Goal: Task Accomplishment & Management: Use online tool/utility

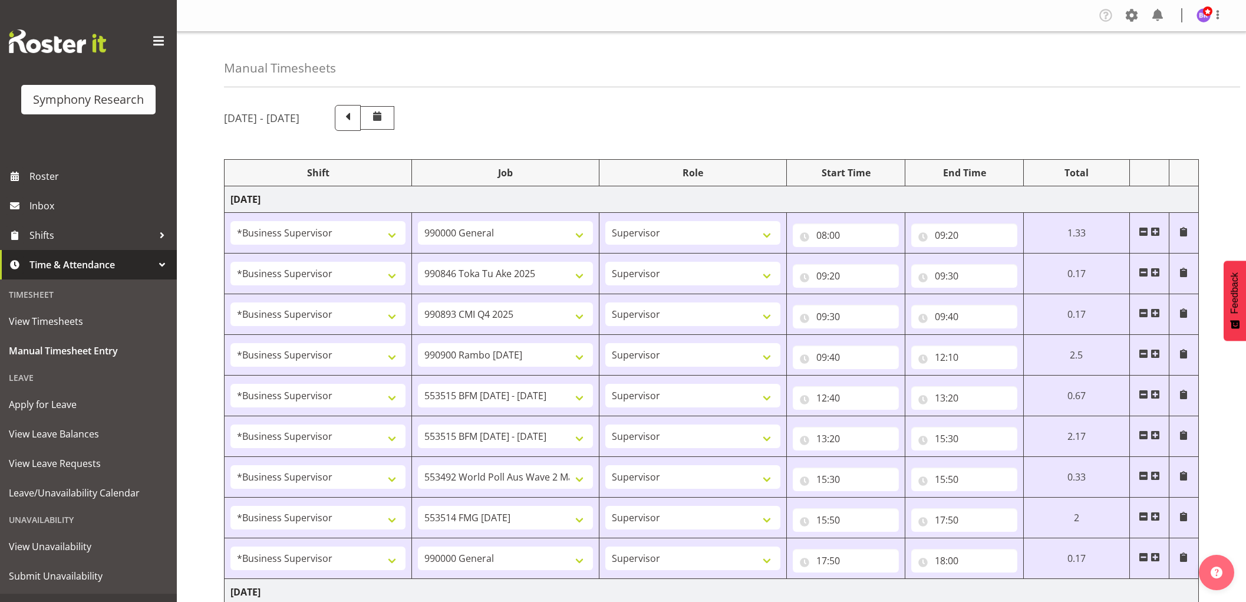
select select "1607"
select select "743"
select select "1607"
select select "9426"
select select "1607"
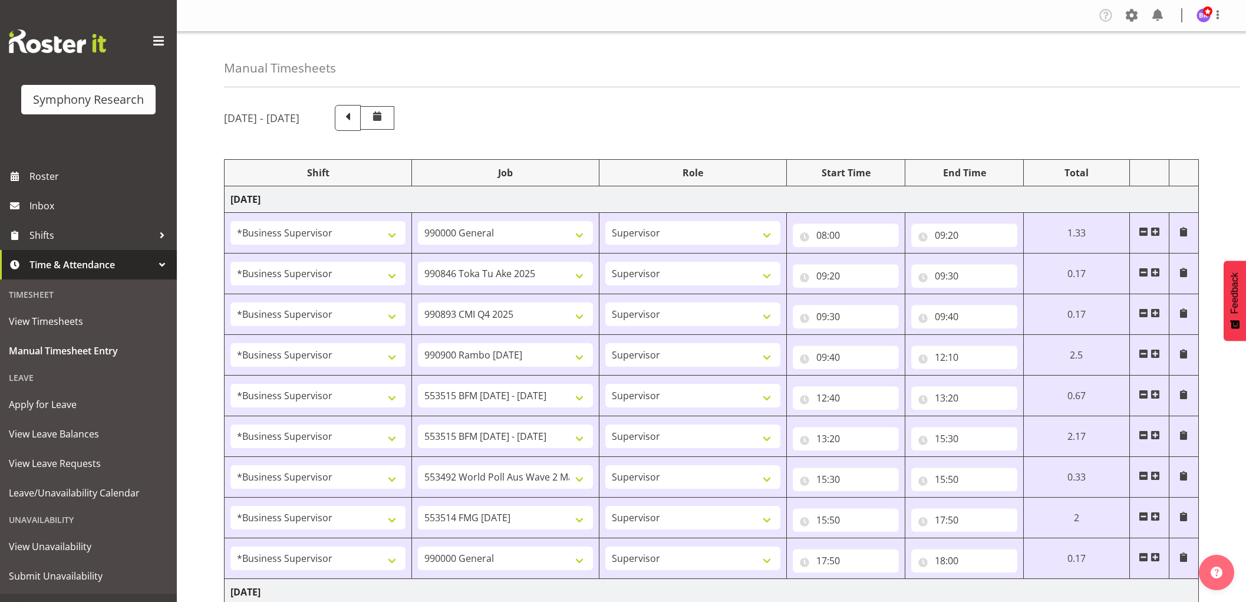
select select "10575"
select select "1607"
select select "10732"
select select "1607"
select select "10731"
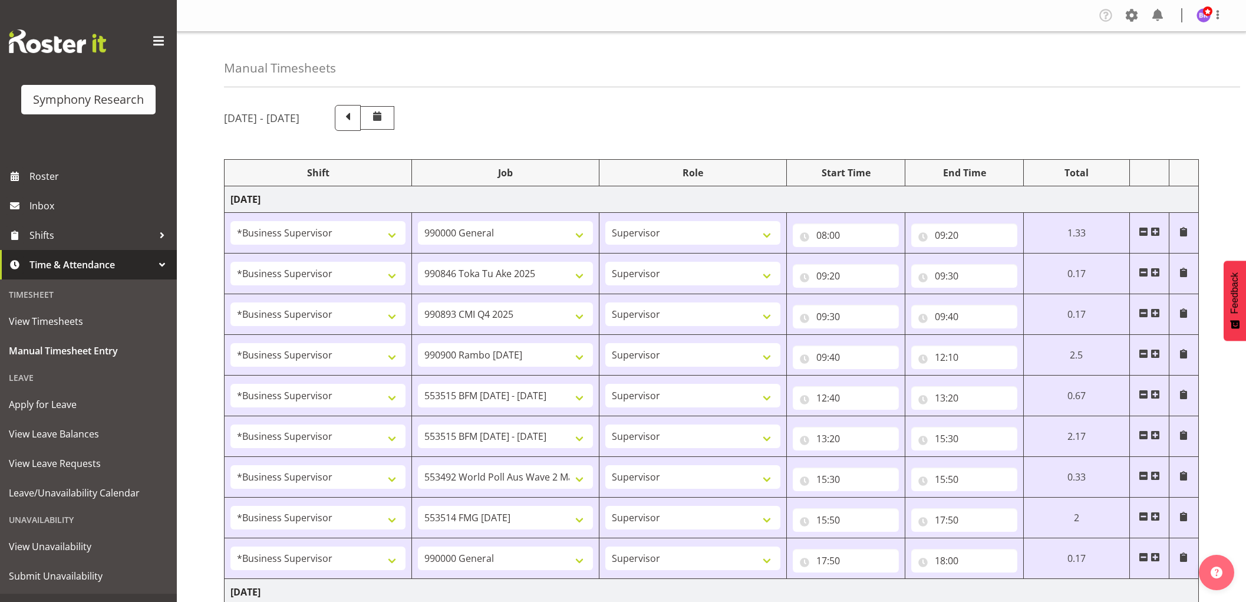
select select "1607"
select select "10731"
select select "1607"
select select "10499"
select select "1607"
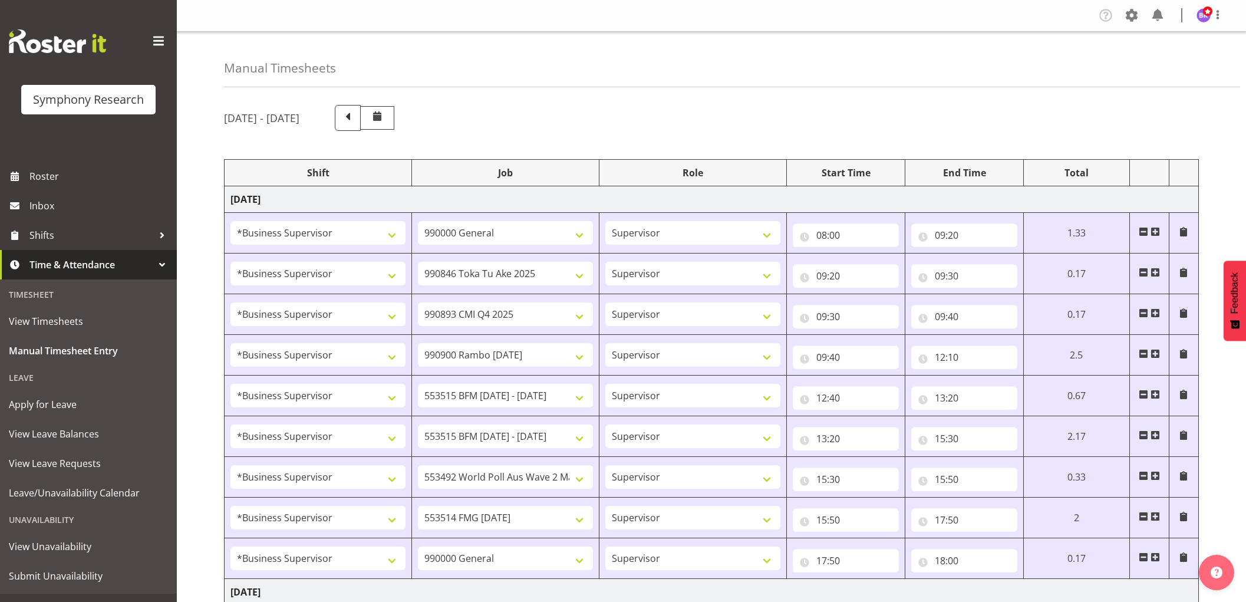
select select "10730"
select select "1607"
select select "743"
select select "1607"
select select "10527"
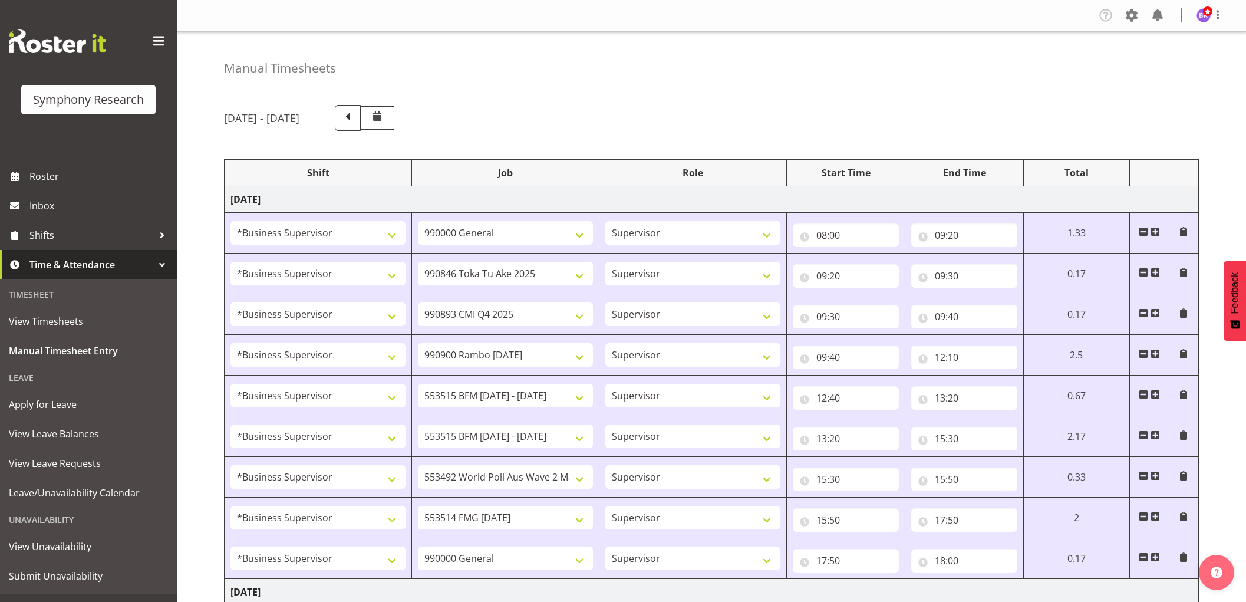
select select "1607"
select select "9426"
select select "1607"
select select "10575"
select select "1607"
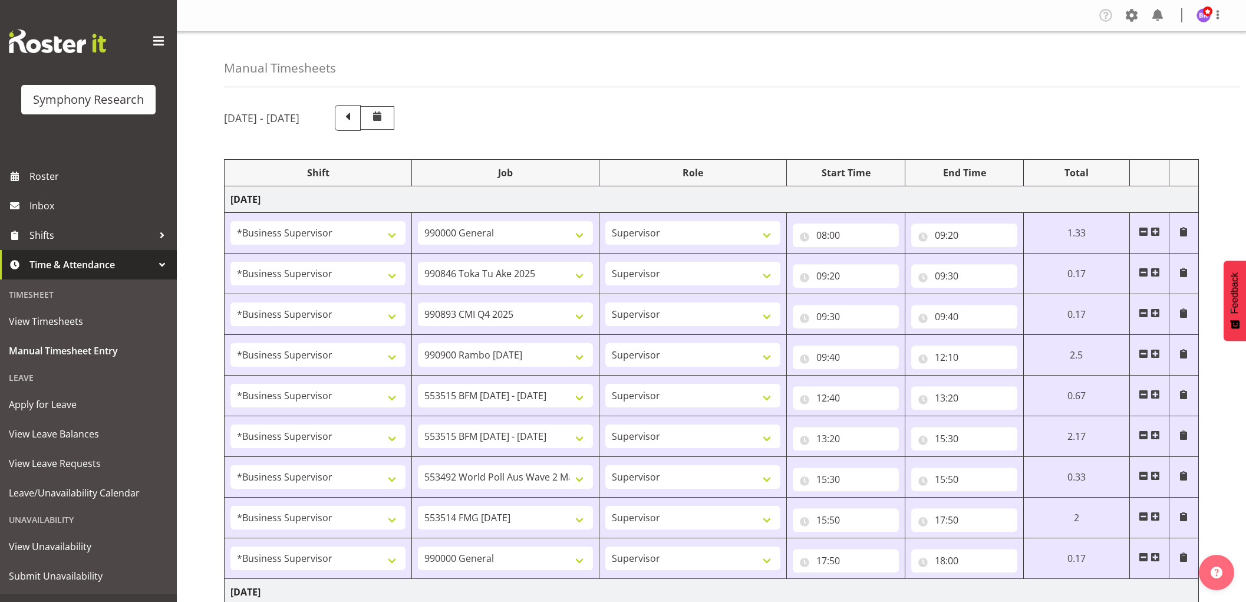
select select "10732"
select select "1607"
select select
select select "1607"
select select
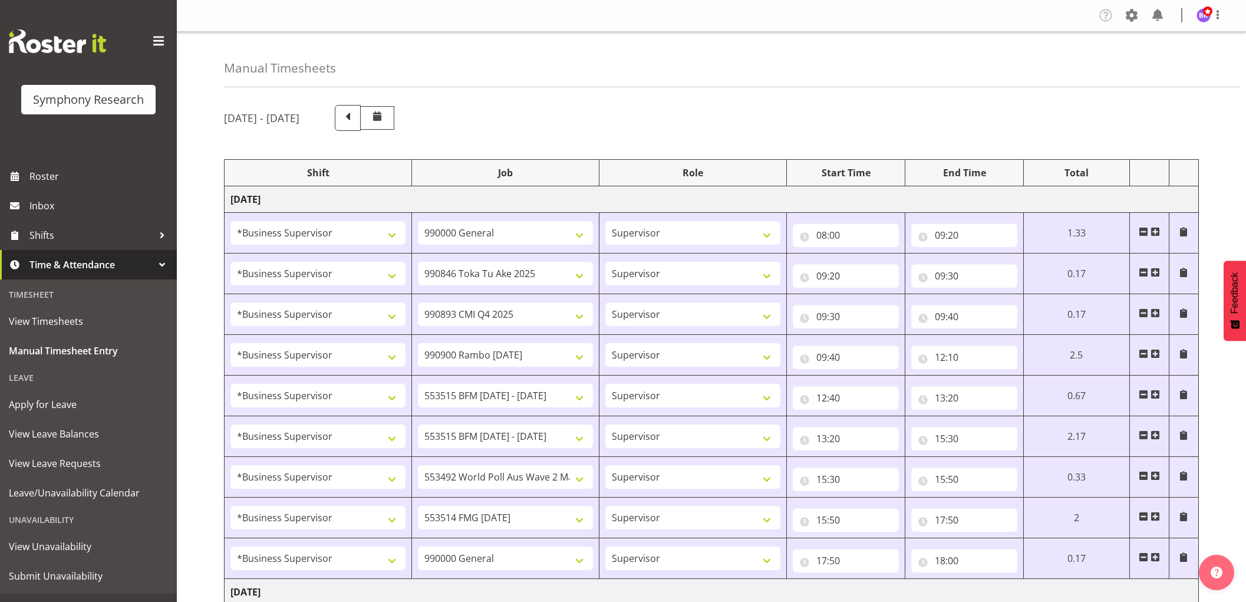
select select "1607"
select select "10730"
select select "1607"
select select "10499"
select select "1607"
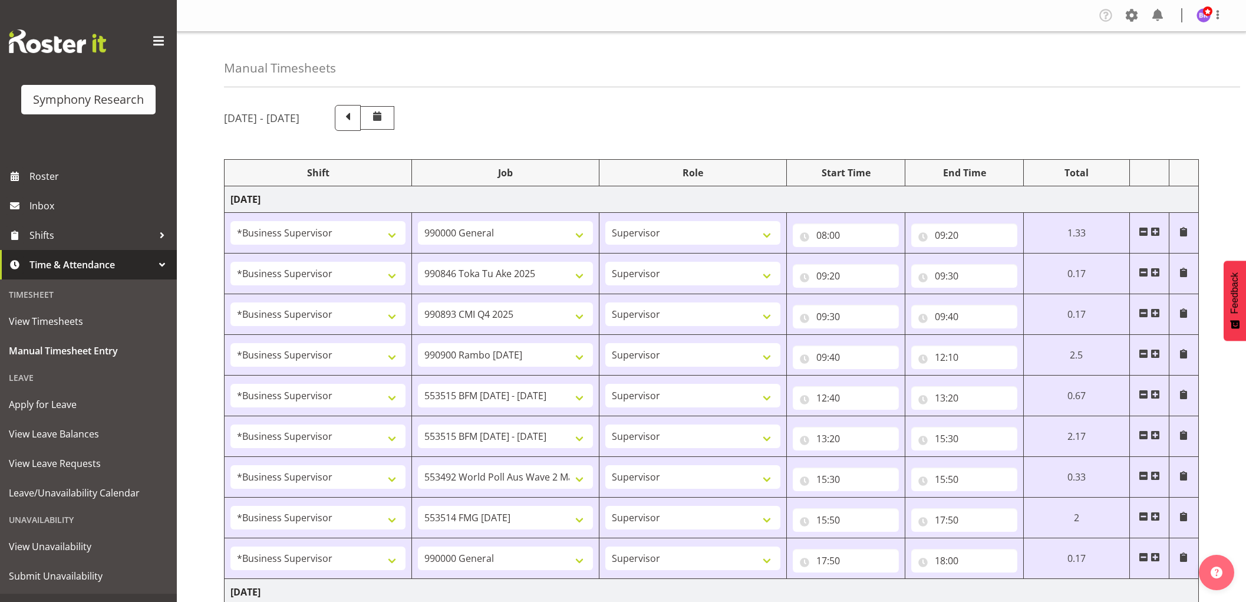
select select "743"
select select "1607"
select select "743"
select select "1607"
select select "9426"
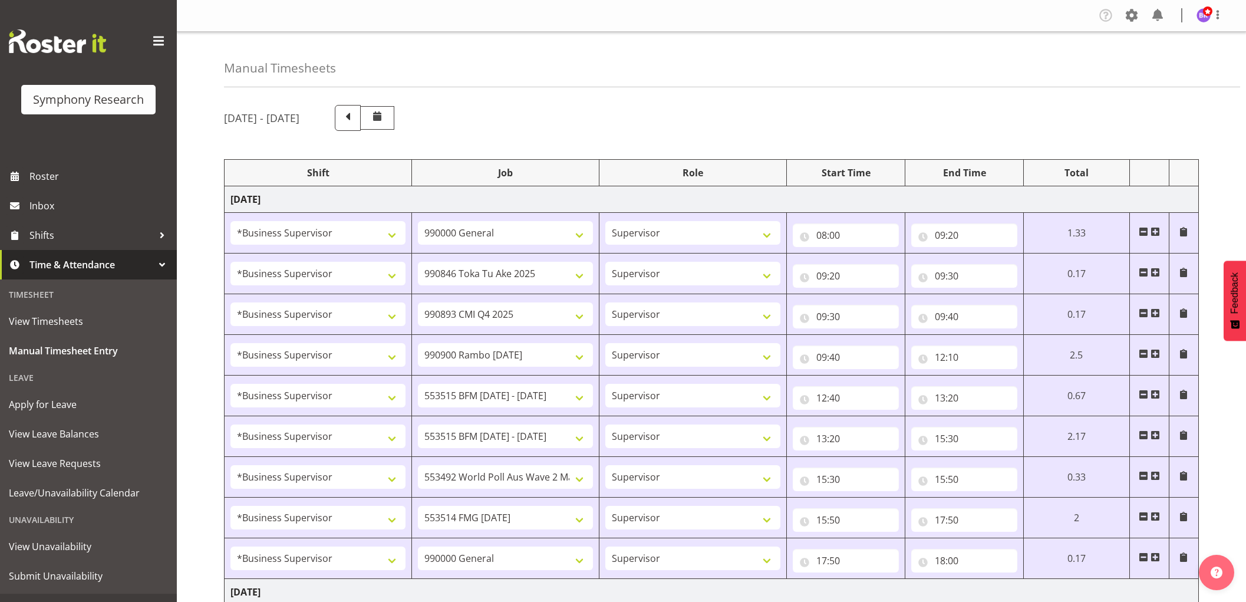
select select "1607"
select select "10575"
select select "1607"
select select "10732"
select select "1607"
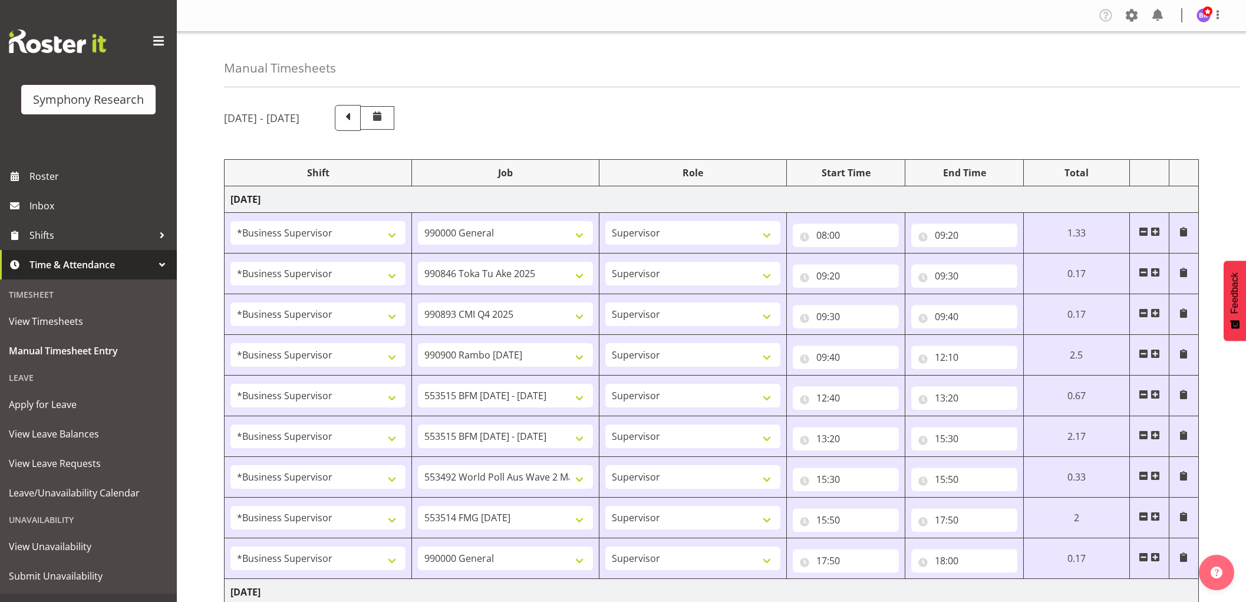
select select "10731"
select select "1607"
select select "10731"
select select "1607"
select select "10730"
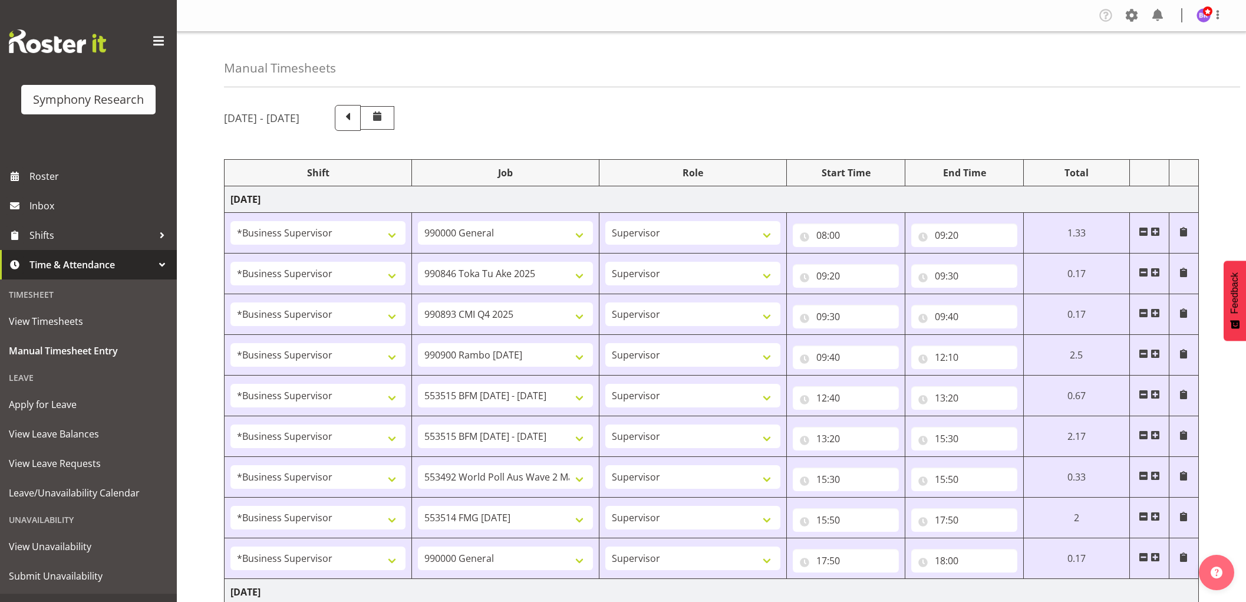
select select "1607"
select select "10499"
select select "1607"
select select "743"
select select "1607"
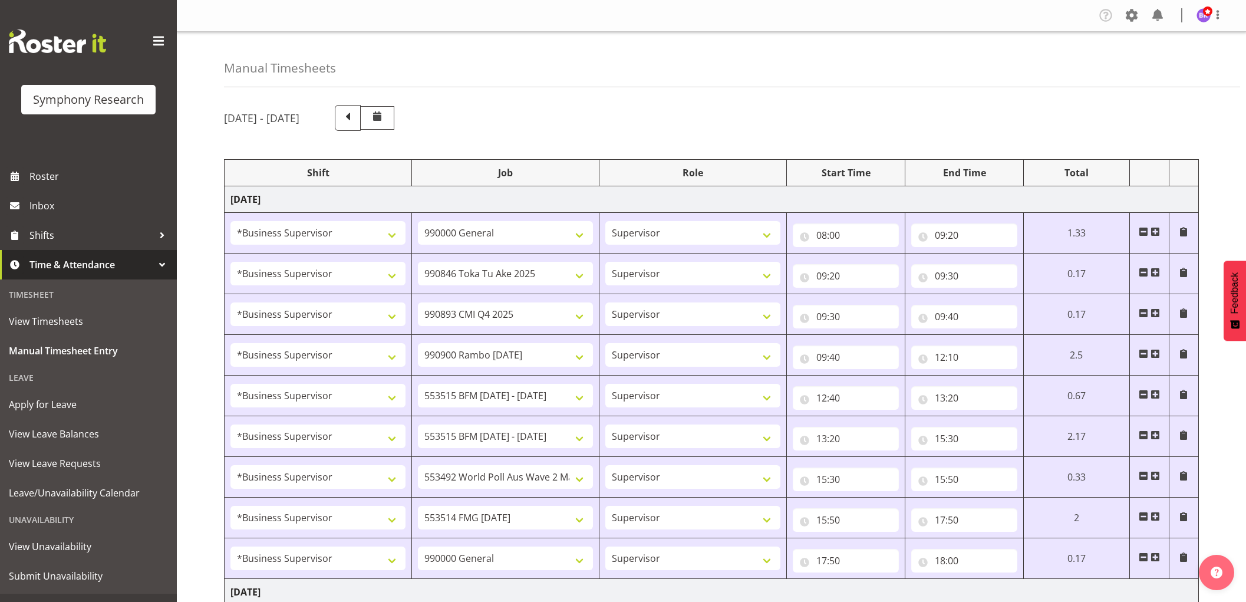
select select "743"
select select "1607"
select select "10732"
select select "1607"
select select "743"
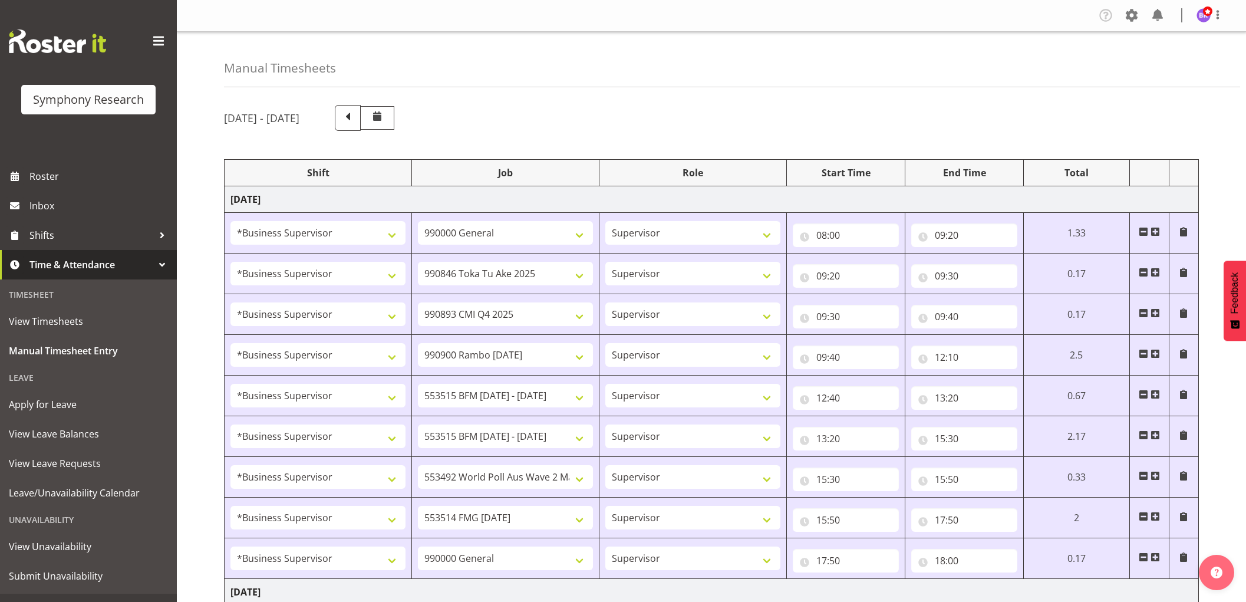
select select "11"
select select "45"
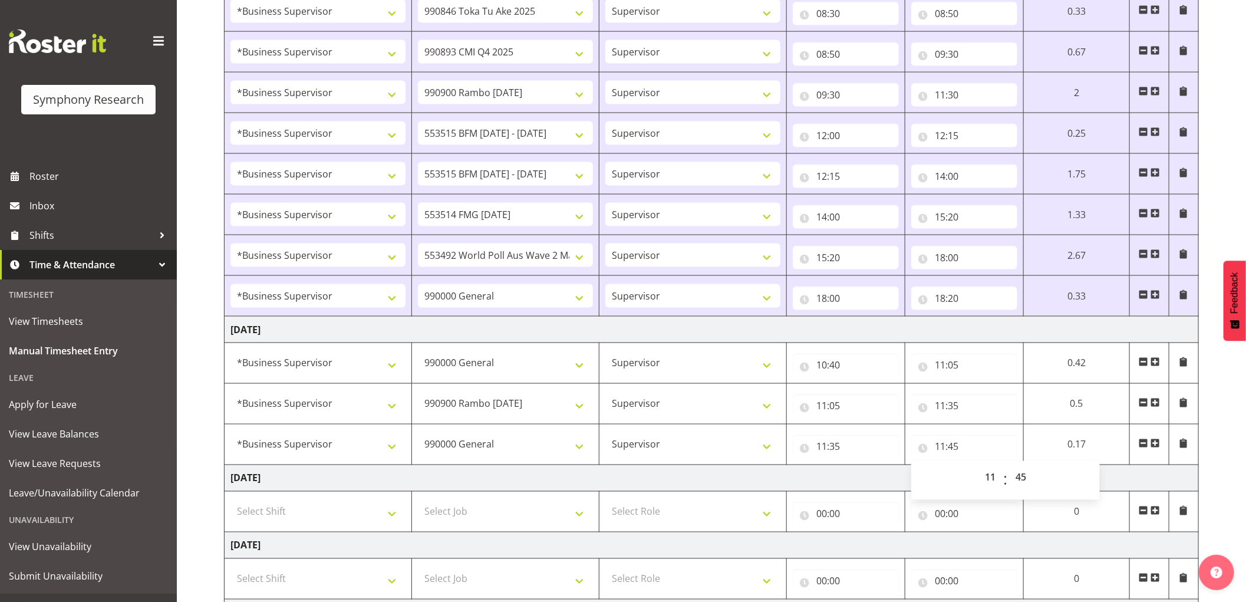
scroll to position [1047, 0]
click at [1152, 441] on span at bounding box center [1154, 442] width 9 height 9
select select
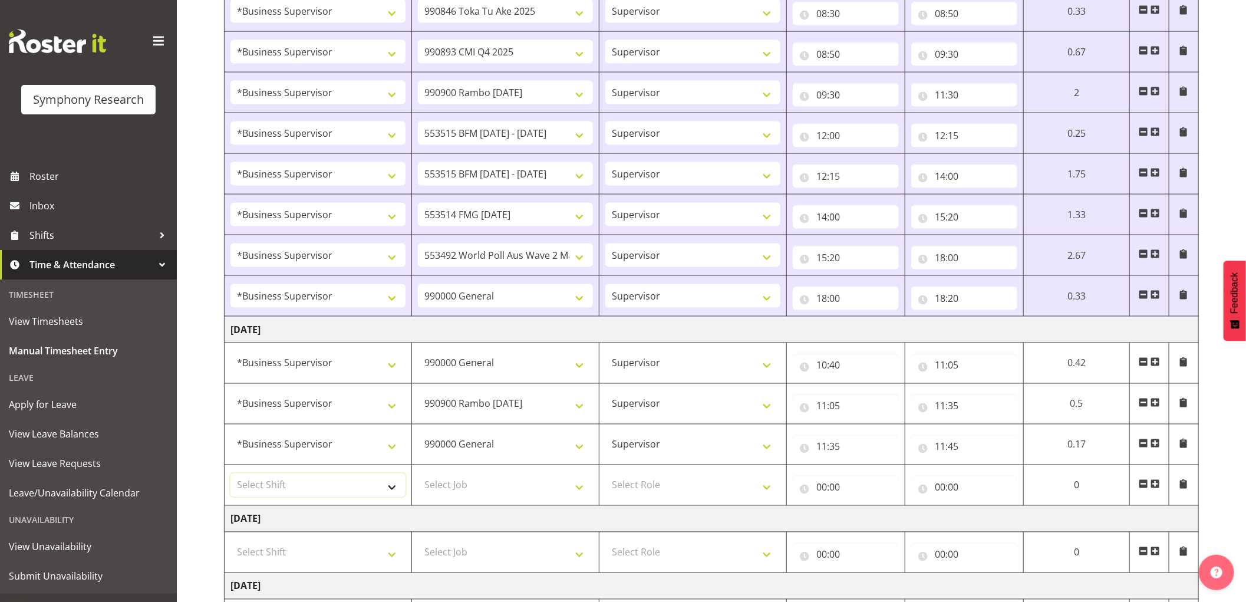
click at [364, 490] on select "Select Shift !!Weekend Residential (Roster IT Shift Label) *Business 9/10am ~ 4…" at bounding box center [317, 485] width 175 height 24
select select "1607"
click at [230, 475] on select "Select Shift !!Weekend Residential (Roster IT Shift Label) *Business 9/10am ~ 4…" at bounding box center [317, 485] width 175 height 24
select select
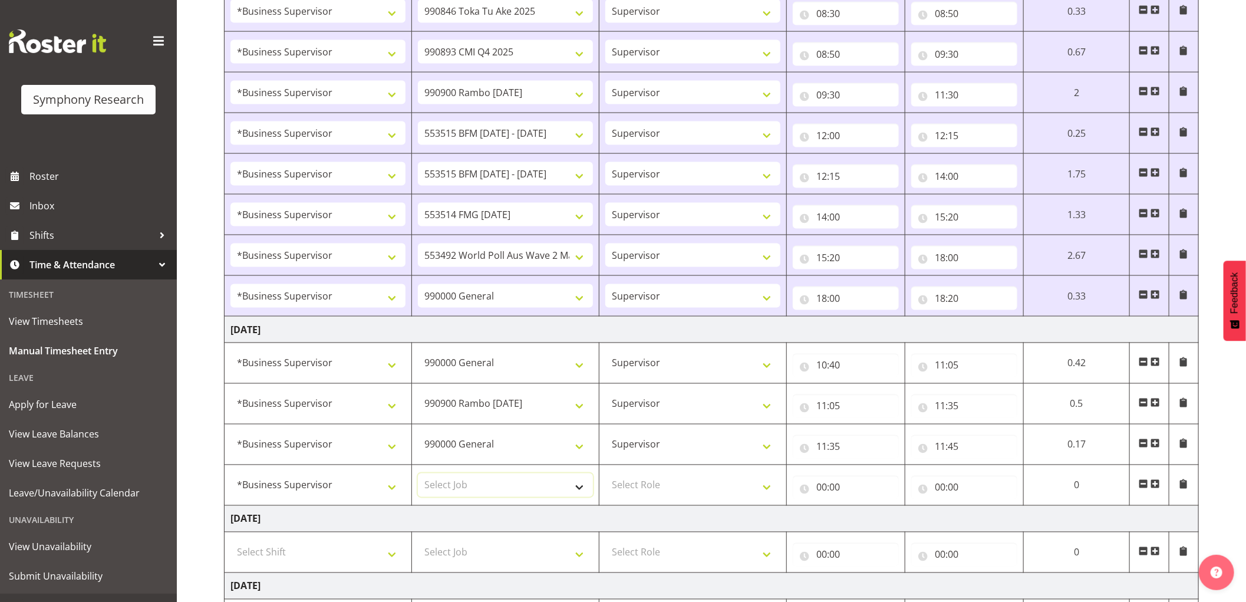
click at [513, 486] on select "Select Job 550060 IF Admin 553492 World Poll Aus Wave 2 Main 2025 553493 World …" at bounding box center [505, 485] width 175 height 24
select select "10731"
click at [418, 475] on select "Select Job 550060 IF Admin 553492 World Poll Aus Wave 2 Main 2025 553493 World …" at bounding box center [505, 485] width 175 height 24
select select
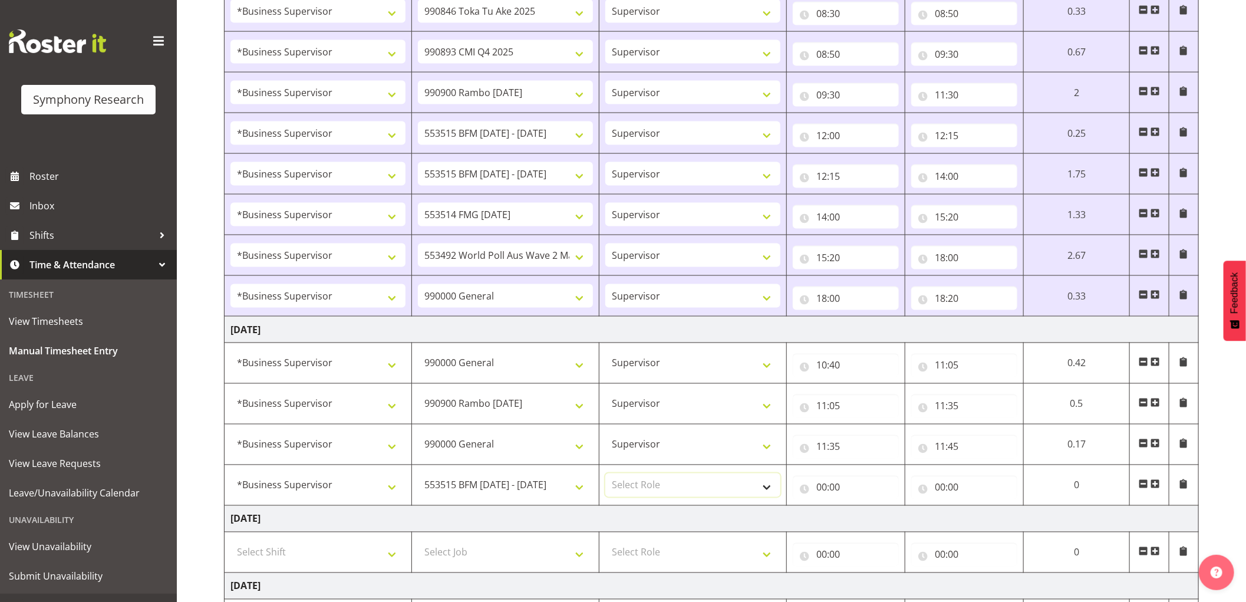
click at [663, 492] on select "Select Role Supervisor Interviewing Briefing" at bounding box center [692, 485] width 175 height 24
select select "45"
click at [605, 475] on select "Select Role Supervisor Interviewing Briefing" at bounding box center [692, 485] width 175 height 24
select select
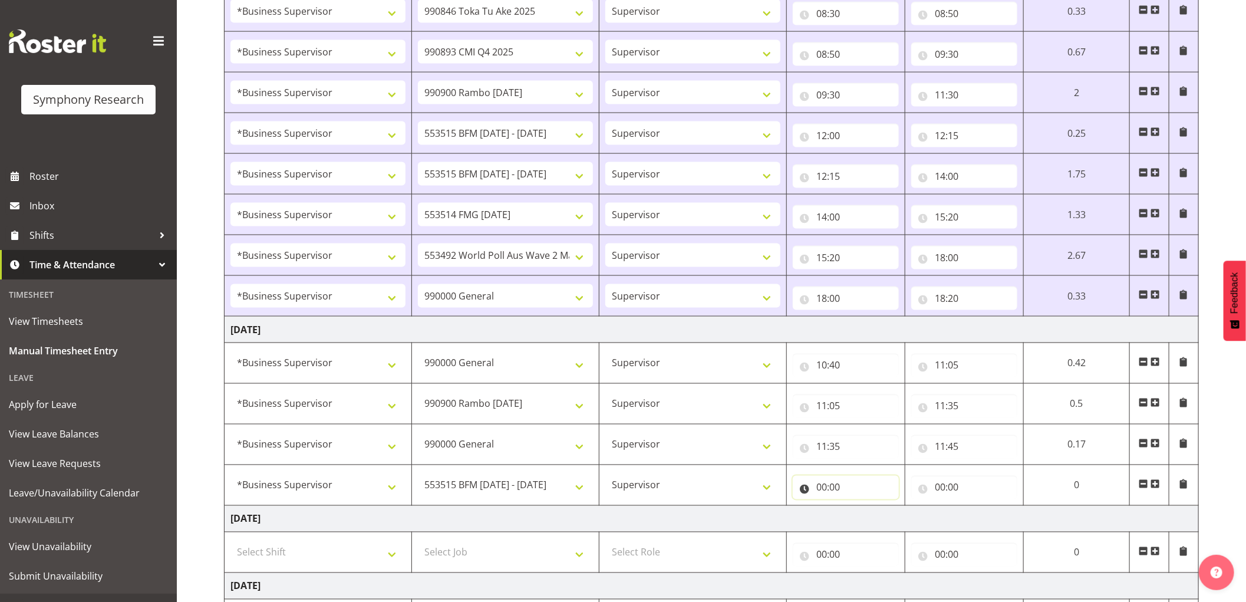
click at [822, 492] on input "00:00" at bounding box center [846, 488] width 106 height 24
click at [872, 517] on select "00 01 02 03 04 05 06 07 08 09 10 11 12 13 14 15 16 17 18 19 20 21 22 23" at bounding box center [873, 518] width 27 height 24
select select "11"
click at [860, 508] on select "00 01 02 03 04 05 06 07 08 09 10 11 12 13 14 15 16 17 18 19 20 21 22 23" at bounding box center [873, 518] width 27 height 24
select select
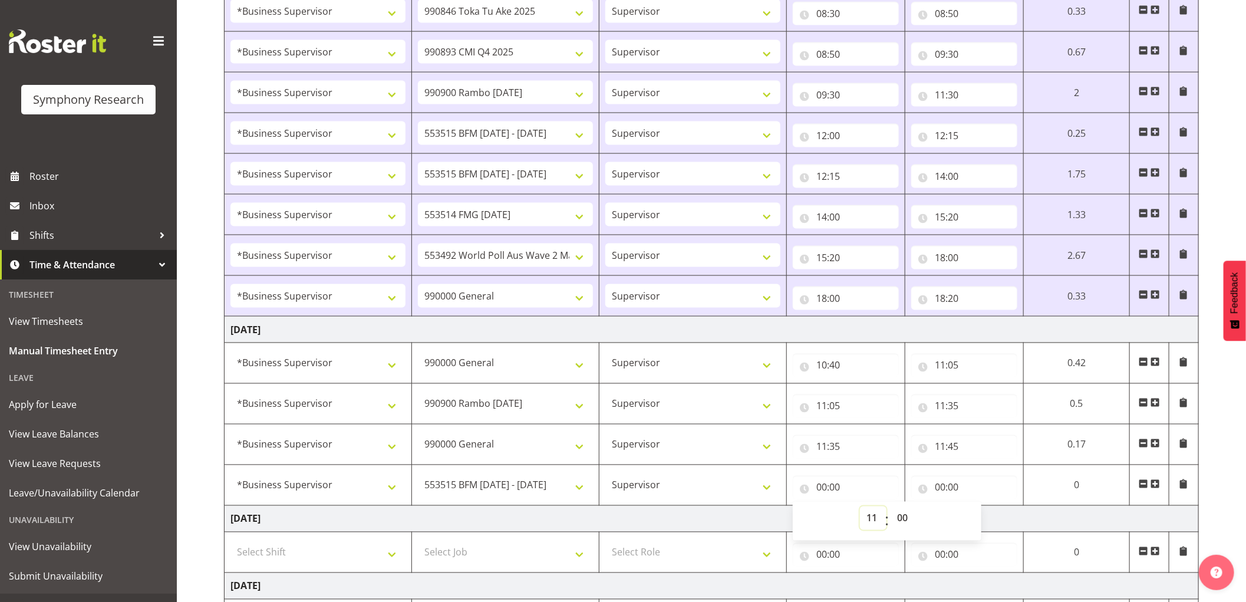
select select
type input "11:00"
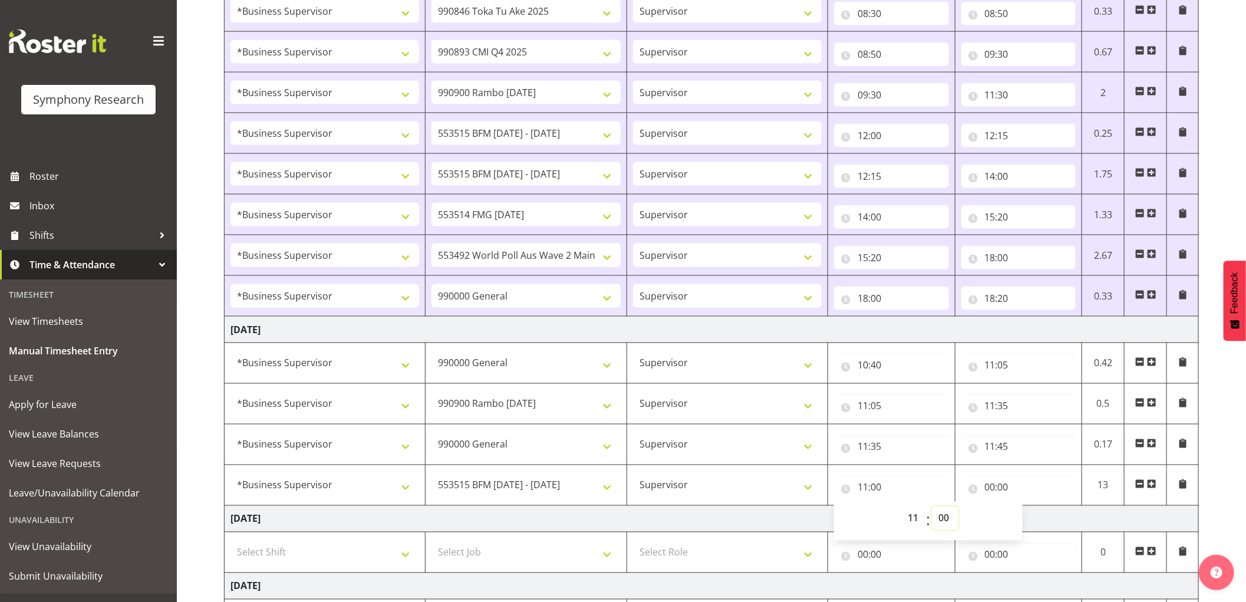
click at [939, 521] on select "00 01 02 03 04 05 06 07 08 09 10 11 12 13 14 15 16 17 18 19 20 21 22 23 24 25 2…" at bounding box center [945, 518] width 27 height 24
select select "45"
click at [932, 508] on select "00 01 02 03 04 05 06 07 08 09 10 11 12 13 14 15 16 17 18 19 20 21 22 23 24 25 2…" at bounding box center [945, 518] width 27 height 24
select select
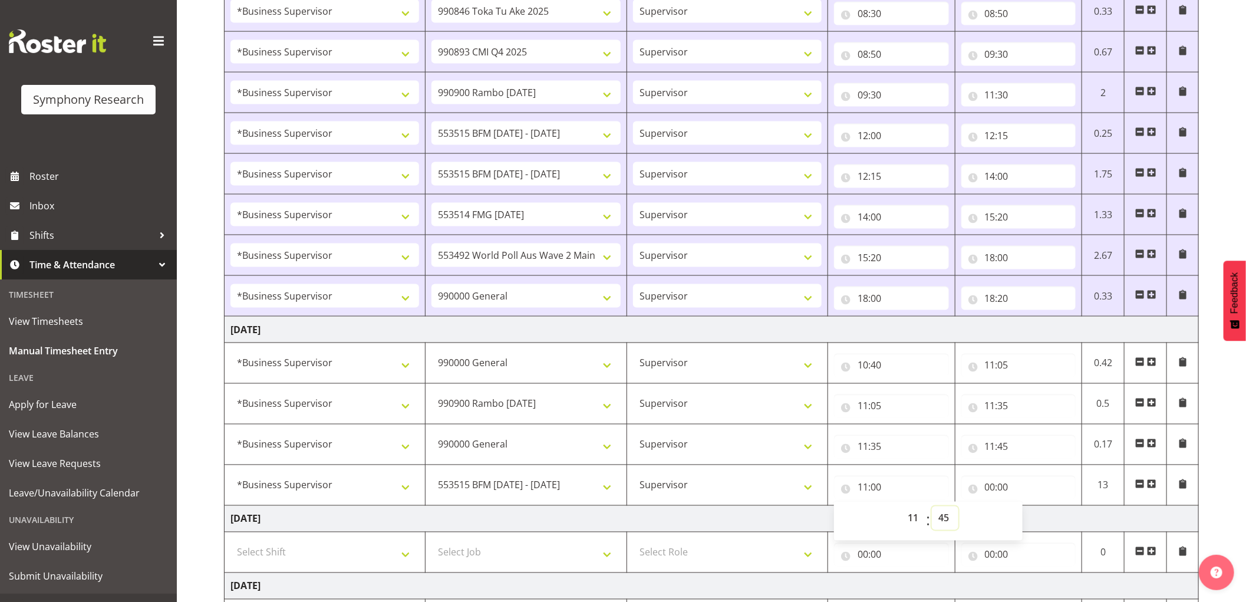
type input "11:45"
click at [997, 491] on input "00:00" at bounding box center [1018, 488] width 115 height 24
click at [1032, 515] on select "00 01 02 03 04 05 06 07 08 09 10 11 12 13 14 15 16 17 18 19 20 21 22 23" at bounding box center [1041, 518] width 27 height 24
select select "12"
click at [1028, 508] on select "00 01 02 03 04 05 06 07 08 09 10 11 12 13 14 15 16 17 18 19 20 21 22 23" at bounding box center [1041, 518] width 27 height 24
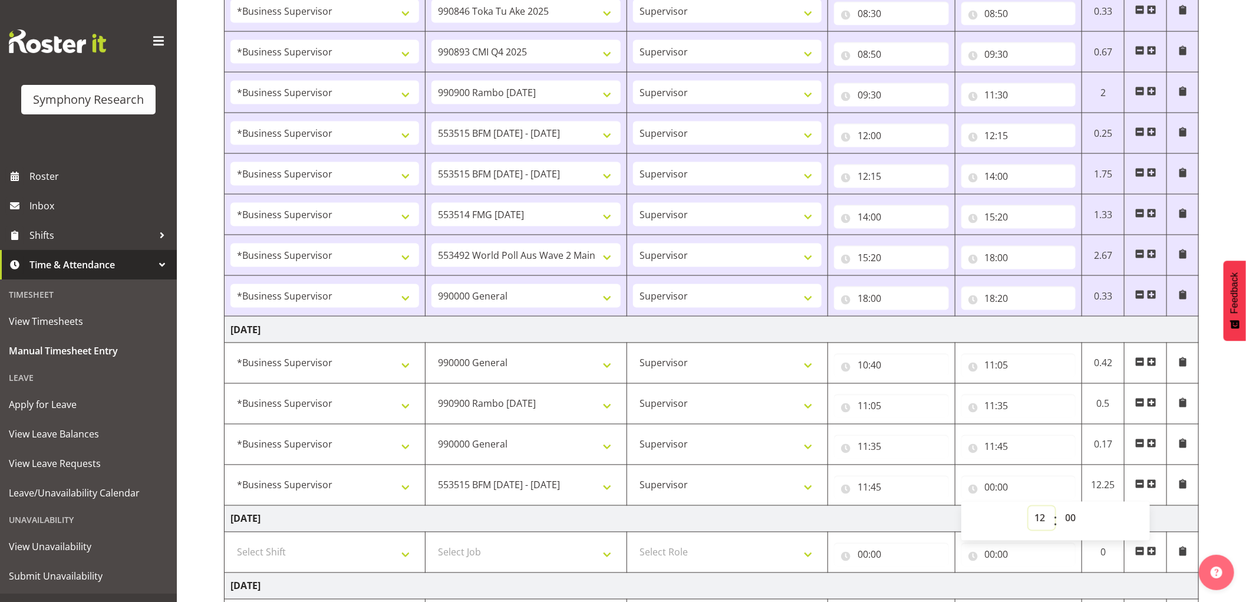
select select
type input "12:00"
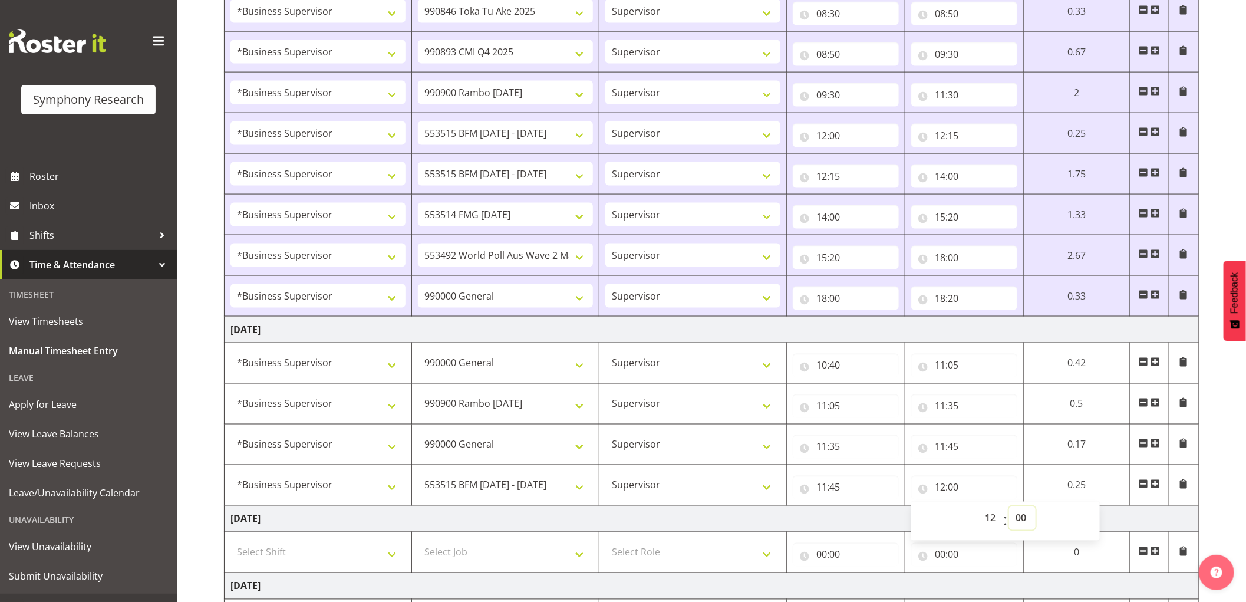
click at [1017, 519] on select "00 01 02 03 04 05 06 07 08 09 10 11 12 13 14 15 16 17 18 19 20 21 22 23 24 25 2…" at bounding box center [1022, 518] width 27 height 24
select select "15"
click at [1009, 508] on select "00 01 02 03 04 05 06 07 08 09 10 11 12 13 14 15 16 17 18 19 20 21 22 23 24 25 2…" at bounding box center [1022, 518] width 27 height 24
select select
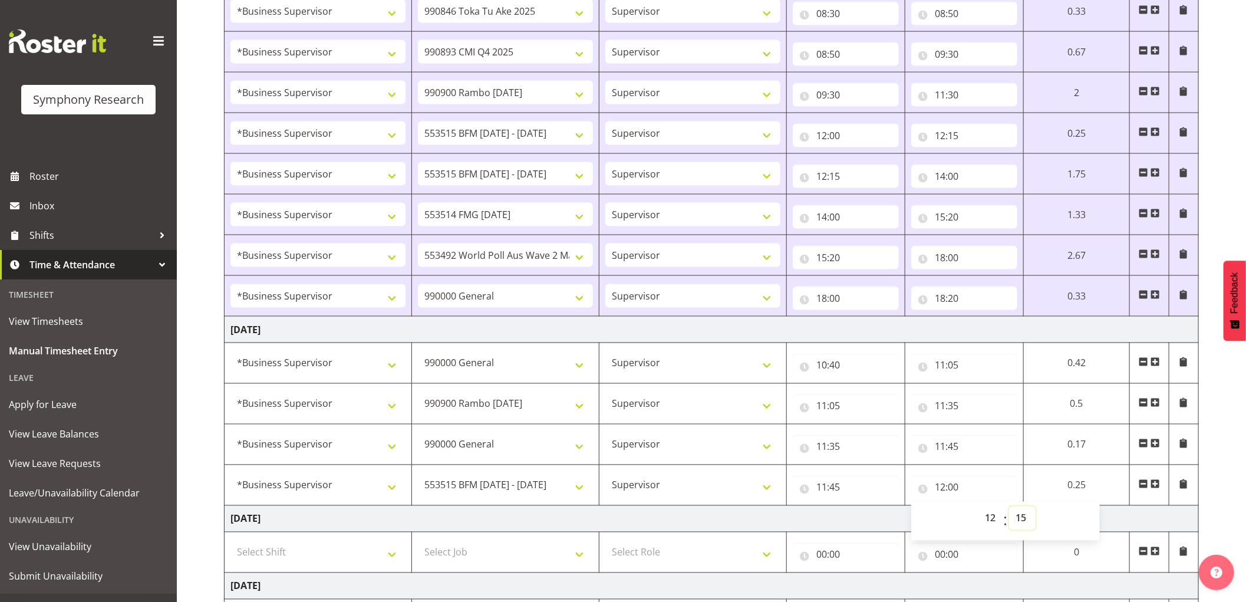
type input "12:15"
click at [821, 364] on input "10:40" at bounding box center [846, 366] width 106 height 24
click at [868, 404] on select "00 01 02 03 04 05 06 07 08 09 10 11 12 13 14 15 16 17 18 19 20 21 22 23" at bounding box center [873, 396] width 27 height 24
select select "9"
click at [860, 386] on select "00 01 02 03 04 05 06 07 08 09 10 11 12 13 14 15 16 17 18 19 20 21 22 23" at bounding box center [873, 396] width 27 height 24
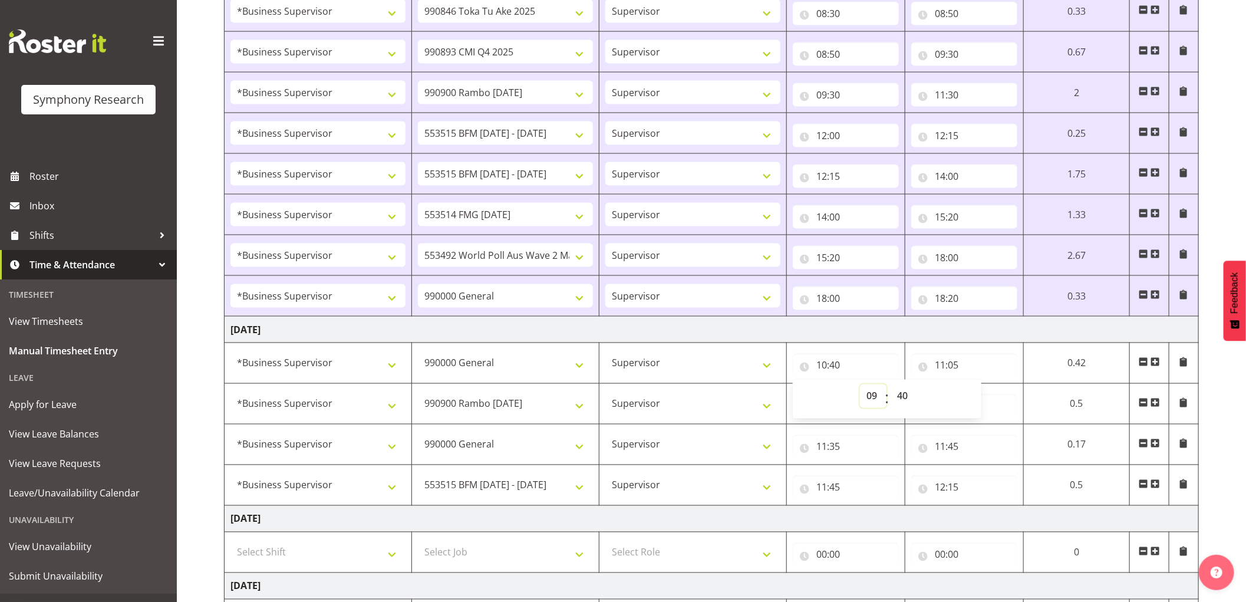
select select
type input "09:40"
click at [942, 362] on input "11:05" at bounding box center [964, 366] width 106 height 24
click at [982, 395] on select "00 01 02 03 04 05 06 07 08 09 10 11 12 13 14 15 16 17 18 19 20 21 22 23" at bounding box center [991, 396] width 27 height 24
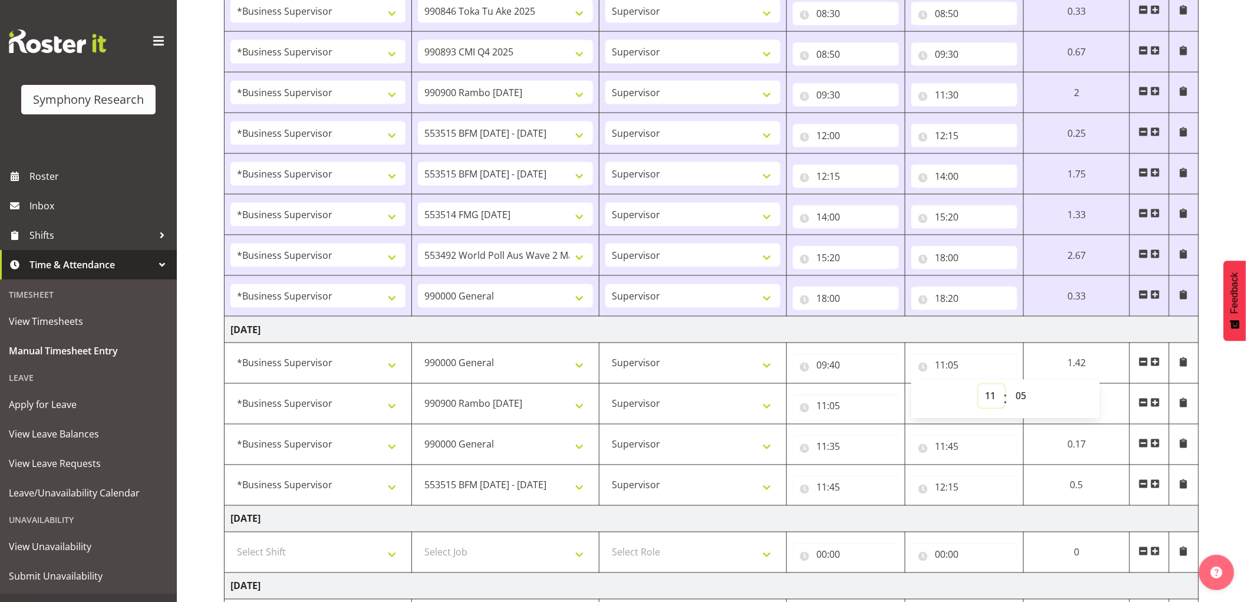
select select "10"
click at [978, 386] on select "00 01 02 03 04 05 06 07 08 09 10 11 12 13 14 15 16 17 18 19 20 21 22 23" at bounding box center [991, 396] width 27 height 24
select select
type input "10:05"
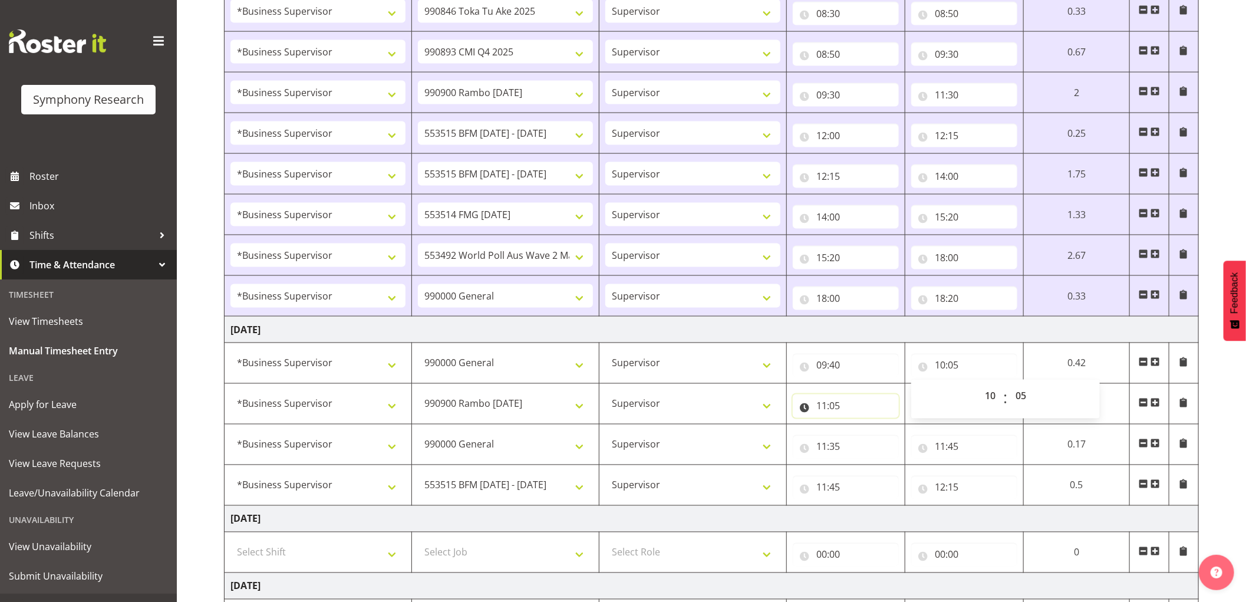
click at [817, 405] on input "11:05" at bounding box center [846, 406] width 106 height 24
click at [872, 436] on select "00 01 02 03 04 05 06 07 08 09 10 11 12 13 14 15 16 17 18 19 20 21 22 23" at bounding box center [873, 437] width 27 height 24
select select "10"
click at [860, 427] on select "00 01 02 03 04 05 06 07 08 09 10 11 12 13 14 15 16 17 18 19 20 21 22 23" at bounding box center [873, 437] width 27 height 24
select select
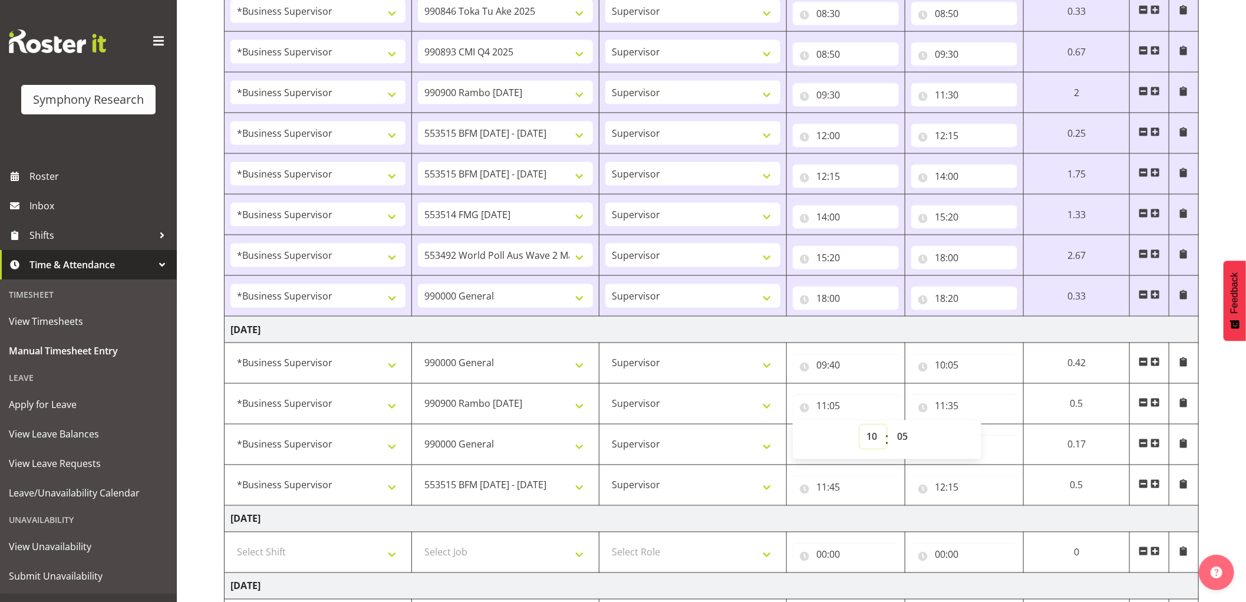
select select
type input "10:05"
click at [942, 407] on input "11:35" at bounding box center [964, 406] width 106 height 24
click at [991, 437] on select "00 01 02 03 04 05 06 07 08 09 10 11 12 13 14 15 16 17 18 19 20 21 22 23" at bounding box center [991, 437] width 27 height 24
select select "10"
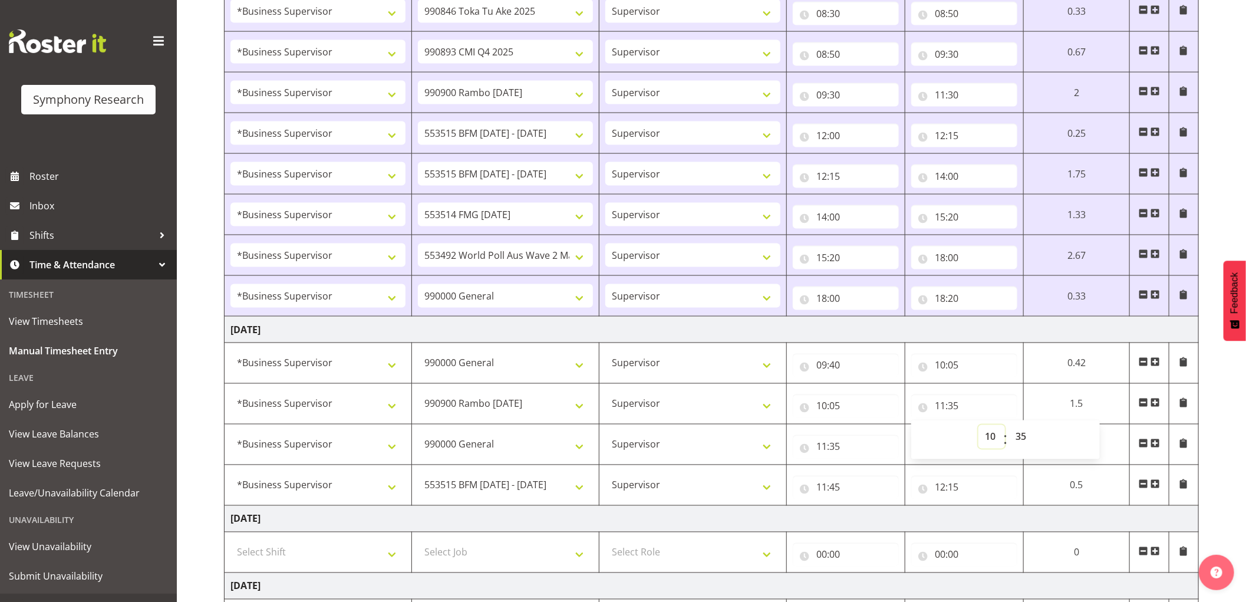
click at [978, 427] on select "00 01 02 03 04 05 06 07 08 09 10 11 12 13 14 15 16 17 18 19 20 21 22 23" at bounding box center [991, 437] width 27 height 24
select select
type input "10:35"
click at [818, 447] on input "11:35" at bounding box center [846, 447] width 106 height 24
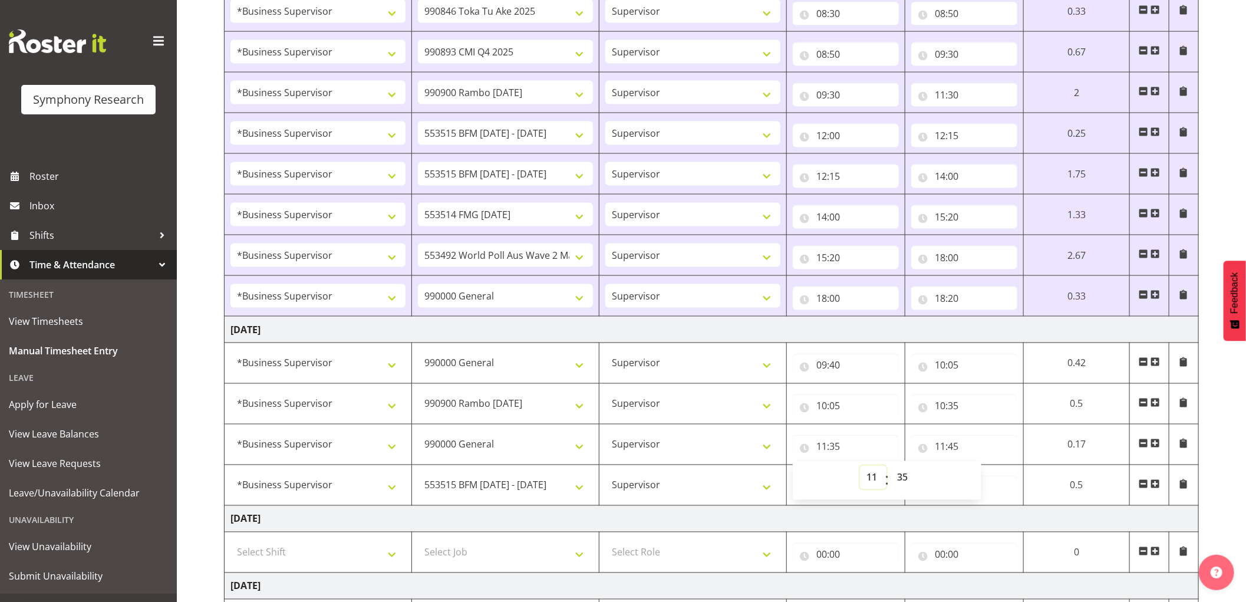
click at [877, 471] on select "00 01 02 03 04 05 06 07 08 09 10 11 12 13 14 15 16 17 18 19 20 21 22 23" at bounding box center [873, 478] width 27 height 24
select select "10"
click at [860, 467] on select "00 01 02 03 04 05 06 07 08 09 10 11 12 13 14 15 16 17 18 19 20 21 22 23" at bounding box center [873, 478] width 27 height 24
select select
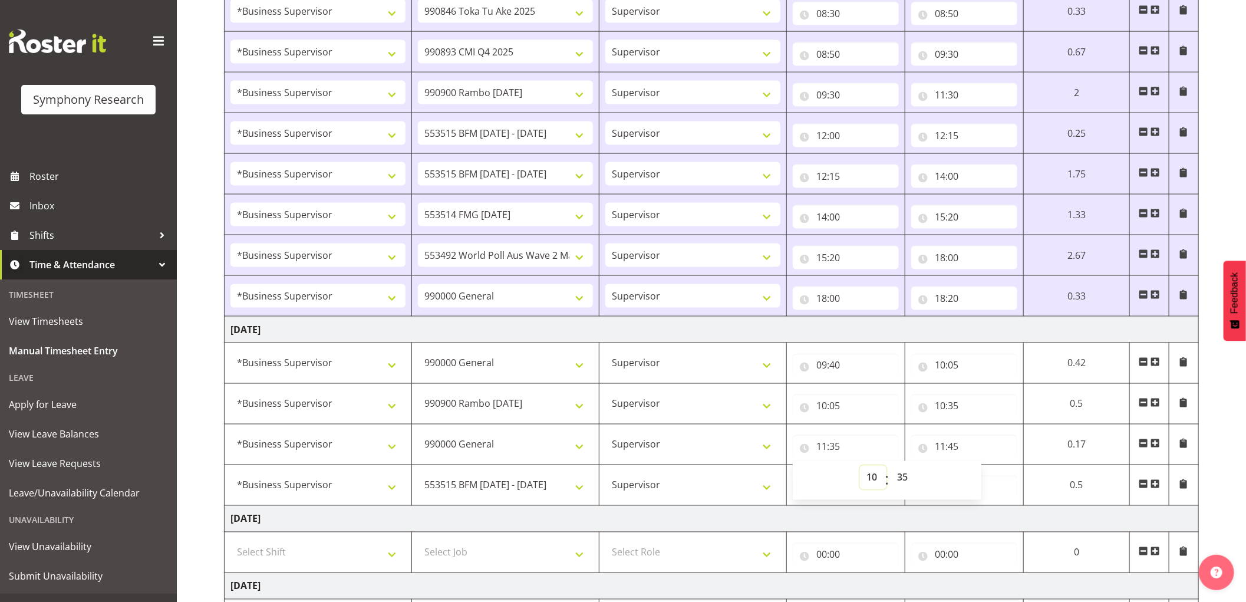
type input "10:35"
click at [941, 452] on input "11:45" at bounding box center [964, 447] width 106 height 24
click at [987, 482] on select "00 01 02 03 04 05 06 07 08 09 10 11 12 13 14 15 16 17 18 19 20 21 22 23" at bounding box center [991, 478] width 27 height 24
select select "10"
click at [978, 467] on select "00 01 02 03 04 05 06 07 08 09 10 11 12 13 14 15 16 17 18 19 20 21 22 23" at bounding box center [991, 478] width 27 height 24
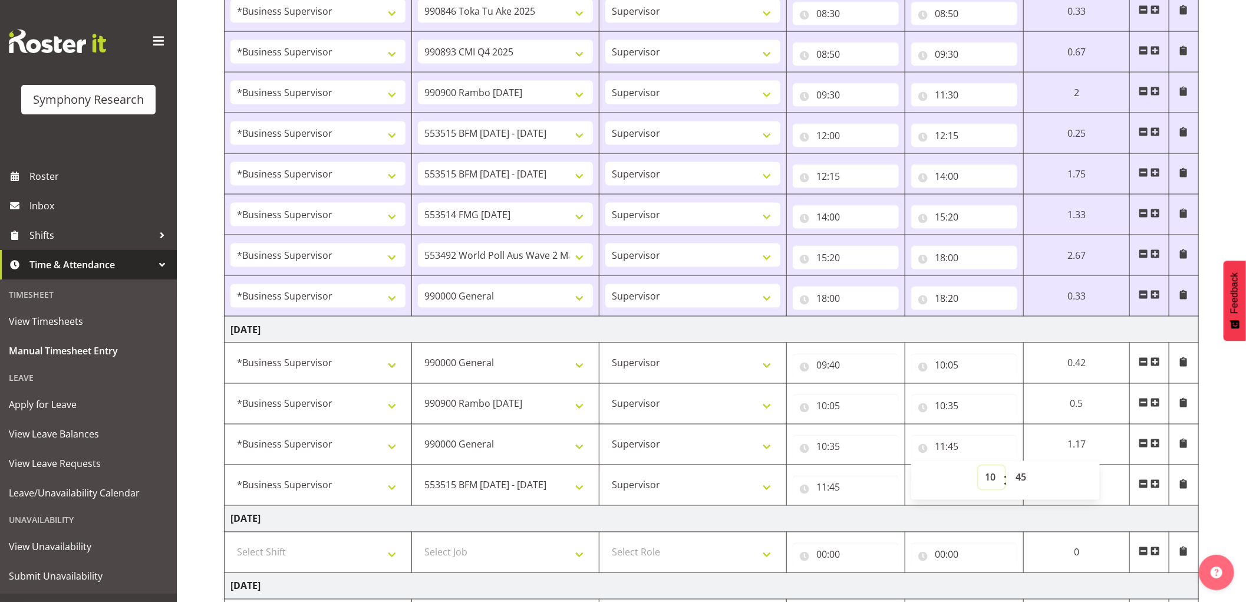
select select
type input "10:45"
click at [815, 484] on input "11:45" at bounding box center [846, 488] width 106 height 24
click at [870, 517] on select "00 01 02 03 04 05 06 07 08 09 10 11 12 13 14 15 16 17 18 19 20 21 22 23" at bounding box center [873, 518] width 27 height 24
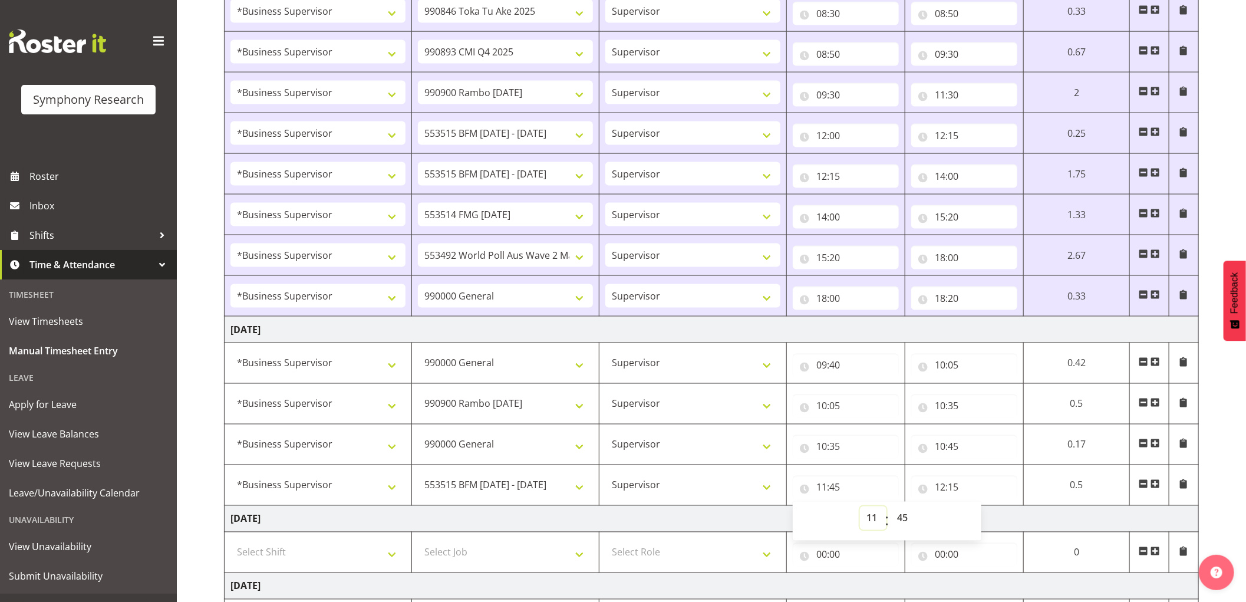
select select "10"
click at [860, 508] on select "00 01 02 03 04 05 06 07 08 09 10 11 12 13 14 15 16 17 18 19 20 21 22 23" at bounding box center [873, 518] width 27 height 24
select select
type input "10:45"
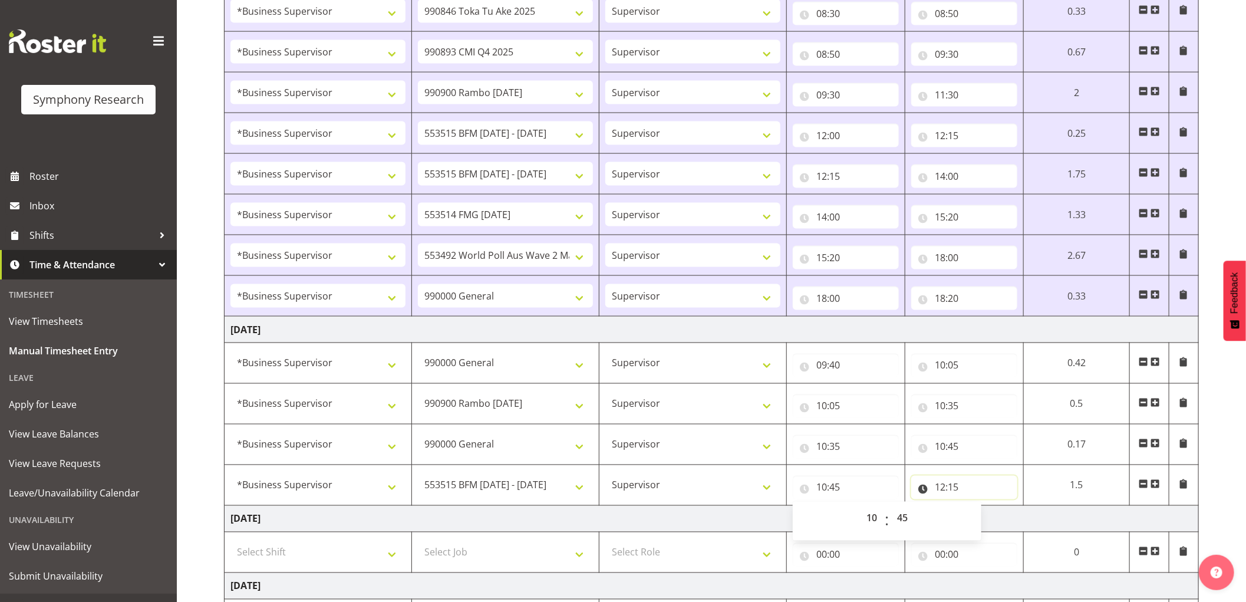
click at [938, 491] on input "12:15" at bounding box center [964, 488] width 106 height 24
click at [993, 517] on select "00 01 02 03 04 05 06 07 08 09 10 11 12 13 14 15 16 17 18 19 20 21 22 23" at bounding box center [991, 518] width 27 height 24
select select "14"
click at [978, 508] on select "00 01 02 03 04 05 06 07 08 09 10 11 12 13 14 15 16 17 18 19 20 21 22 23" at bounding box center [991, 518] width 27 height 24
select select
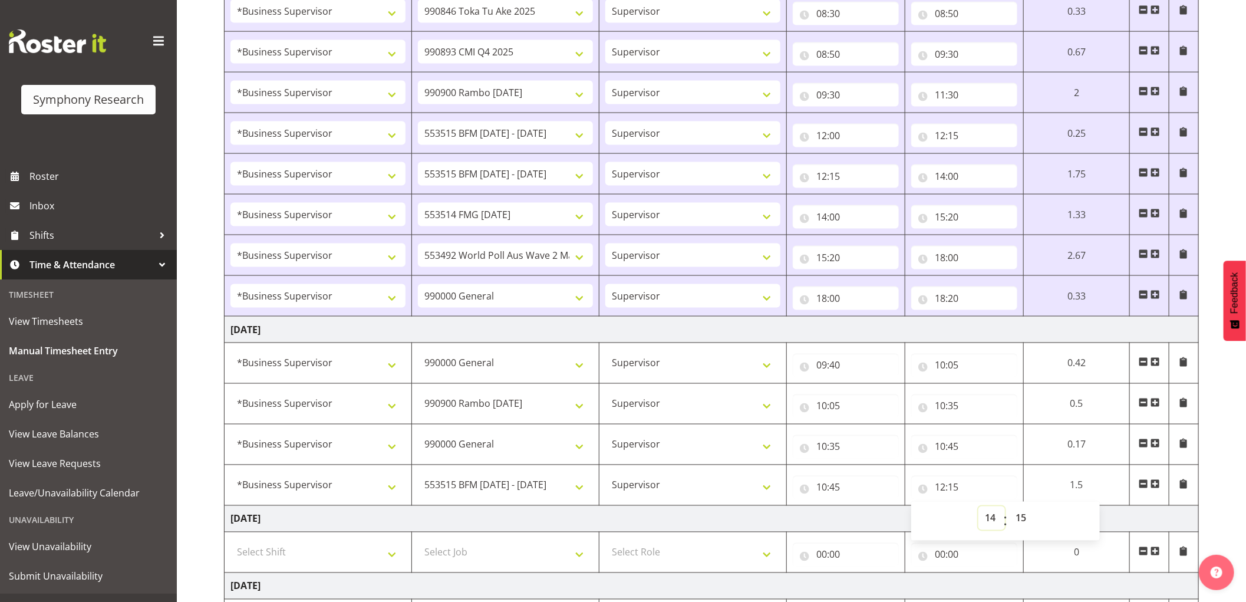
select select
type input "14:15"
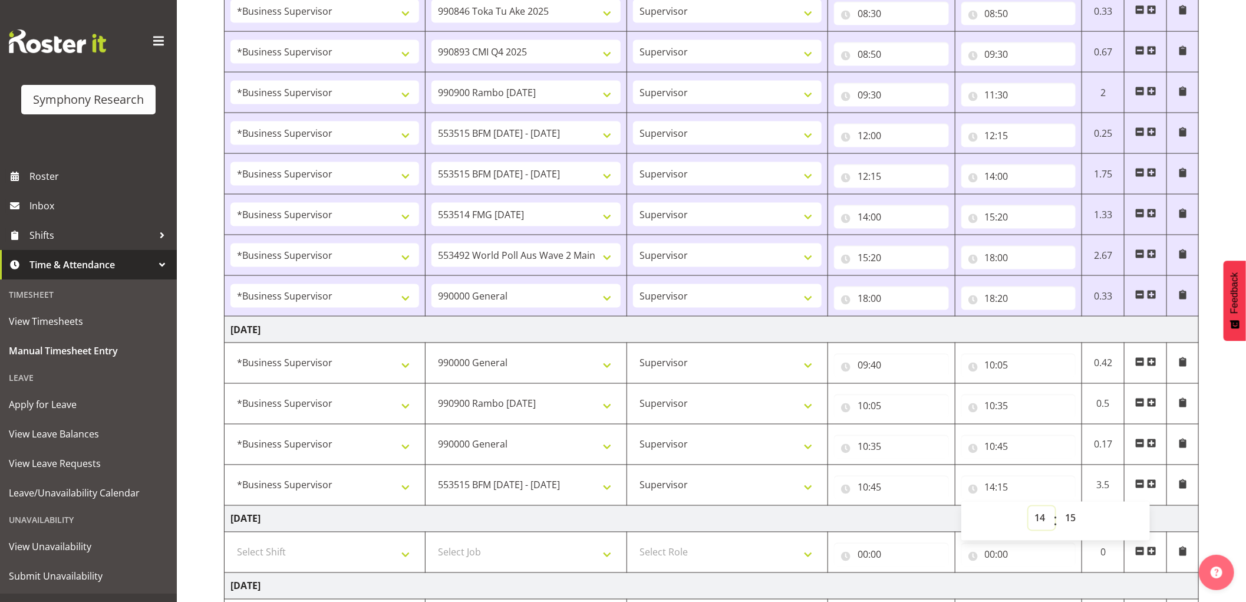
click at [1036, 514] on select "00 01 02 03 04 05 06 07 08 09 10 11 12 13 14 15 16 17 18 19 20 21 22 23" at bounding box center [1041, 518] width 27 height 24
select select "11"
click at [1028, 508] on select "00 01 02 03 04 05 06 07 08 09 10 11 12 13 14 15 16 17 18 19 20 21 22 23" at bounding box center [1041, 518] width 27 height 24
select select
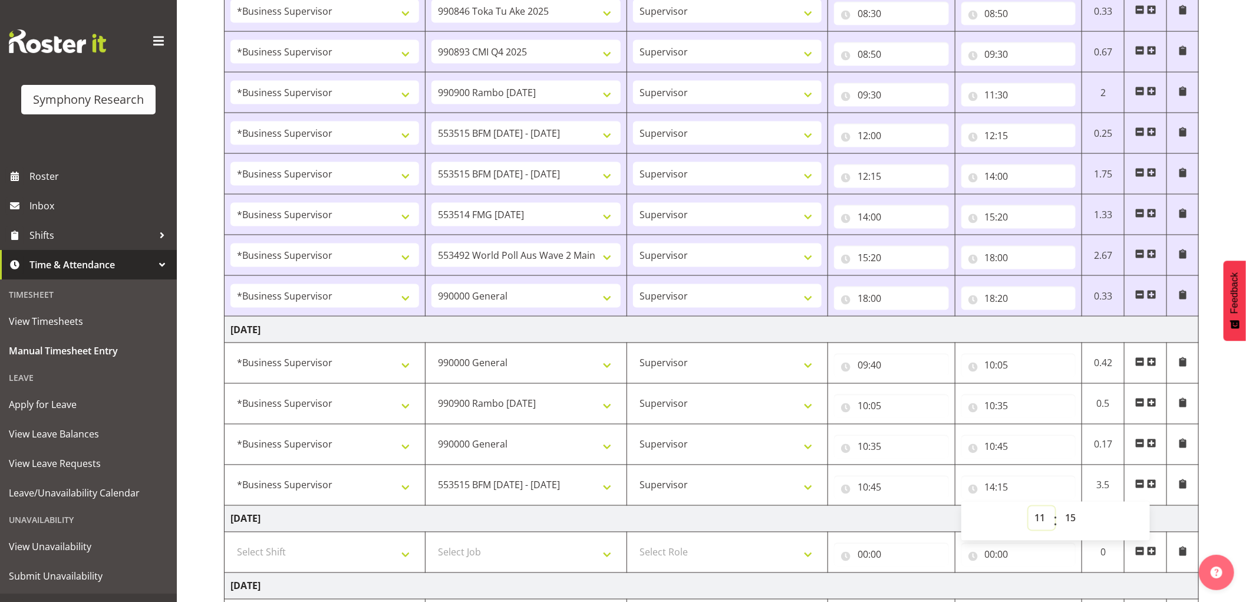
type input "11:15"
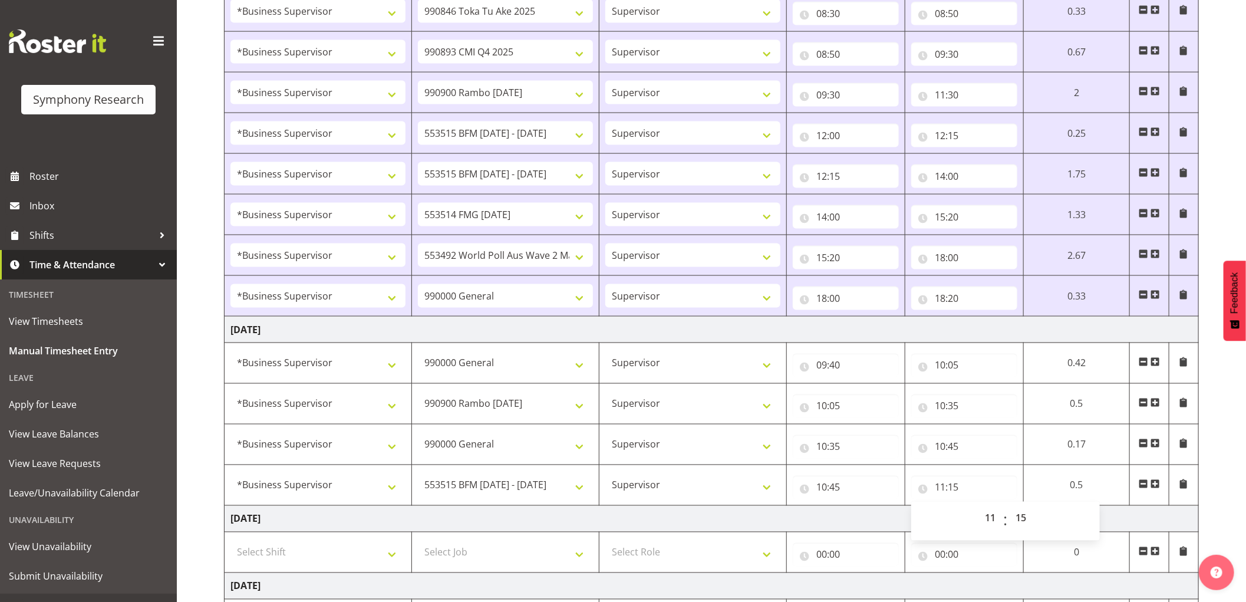
click at [1156, 481] on span at bounding box center [1154, 483] width 9 height 9
select select
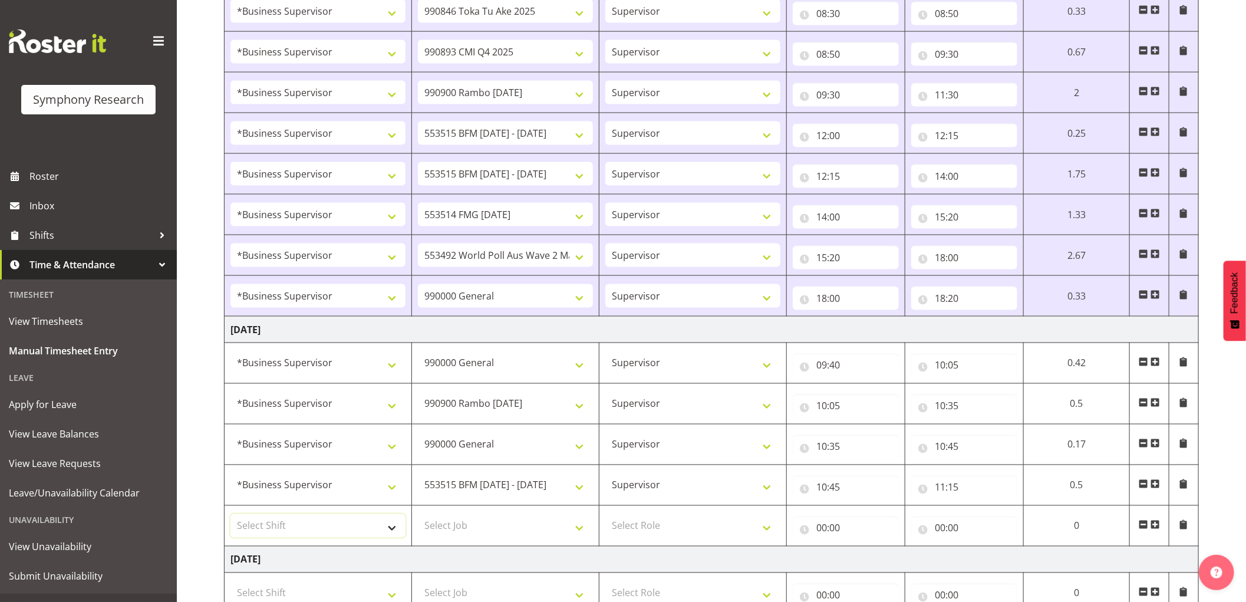
click at [345, 525] on select "Select Shift !!Weekend Residential (Roster IT Shift Label) *Business 9/10am ~ 4…" at bounding box center [317, 526] width 175 height 24
select select "1607"
click at [230, 516] on select "Select Shift !!Weekend Residential (Roster IT Shift Label) *Business 9/10am ~ 4…" at bounding box center [317, 526] width 175 height 24
select select
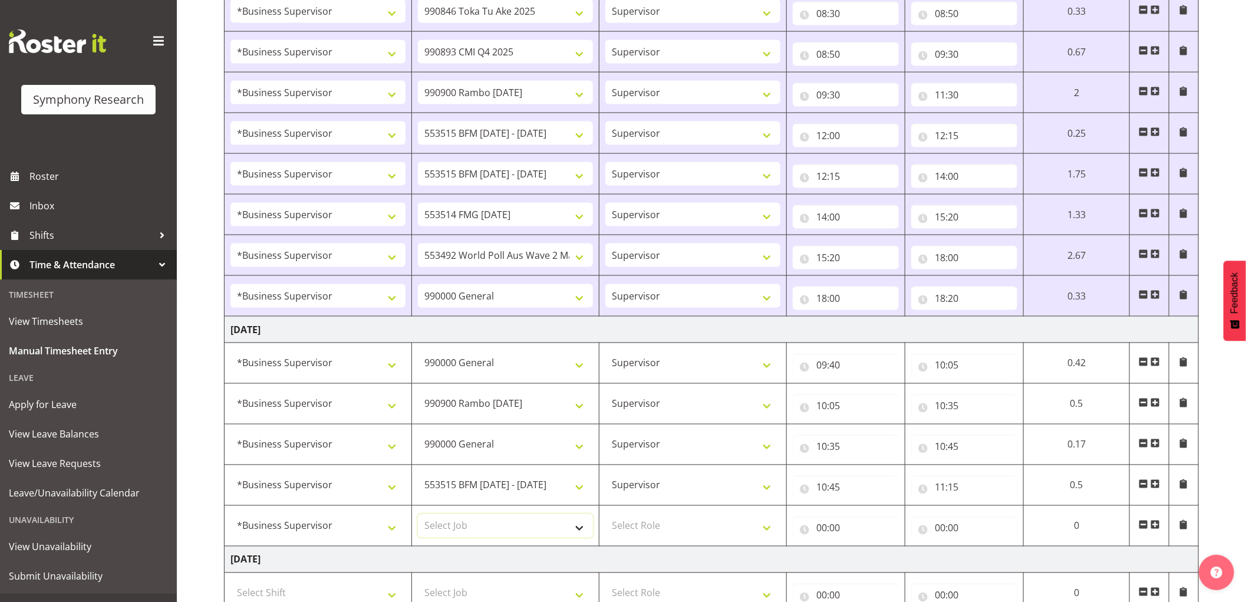
click at [464, 527] on select "Select Job 550060 IF Admin 553492 World Poll Aus Wave 2 Main 2025 553493 World …" at bounding box center [505, 526] width 175 height 24
click at [598, 571] on td "[DATE]" at bounding box center [712, 559] width 974 height 27
click at [549, 523] on select "Select Job 550060 IF Admin 553492 World Poll Aus Wave 2 Main 2025 553493 World …" at bounding box center [505, 526] width 175 height 24
click at [513, 560] on td "[DATE]" at bounding box center [712, 559] width 974 height 27
click at [506, 520] on select "Select Job 550060 IF Admin 553492 World Poll Aus Wave 2 Main 2025 553493 World …" at bounding box center [505, 526] width 175 height 24
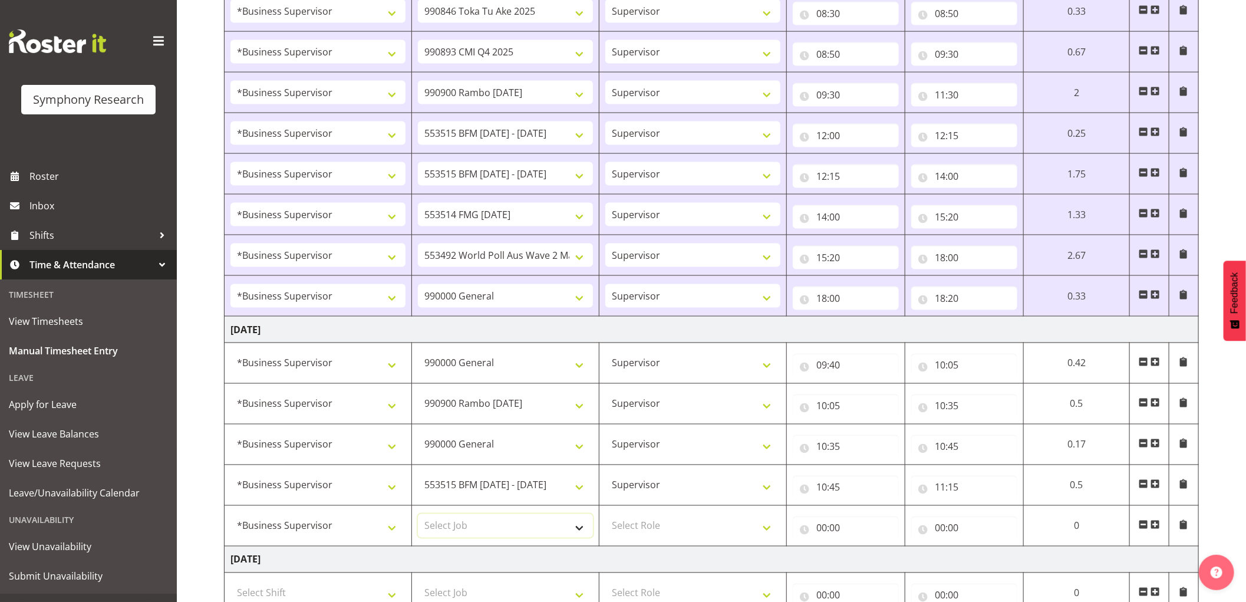
select select "10730"
click at [418, 516] on select "Select Job 550060 IF Admin 553492 World Poll Aus Wave 2 Main 2025 553493 World …" at bounding box center [505, 526] width 175 height 24
select select
click at [525, 344] on td "550060 IF Admin 553492 World Poll Aus Wave 2 Main 2025 553493 World Poll NZ Wav…" at bounding box center [505, 363] width 187 height 41
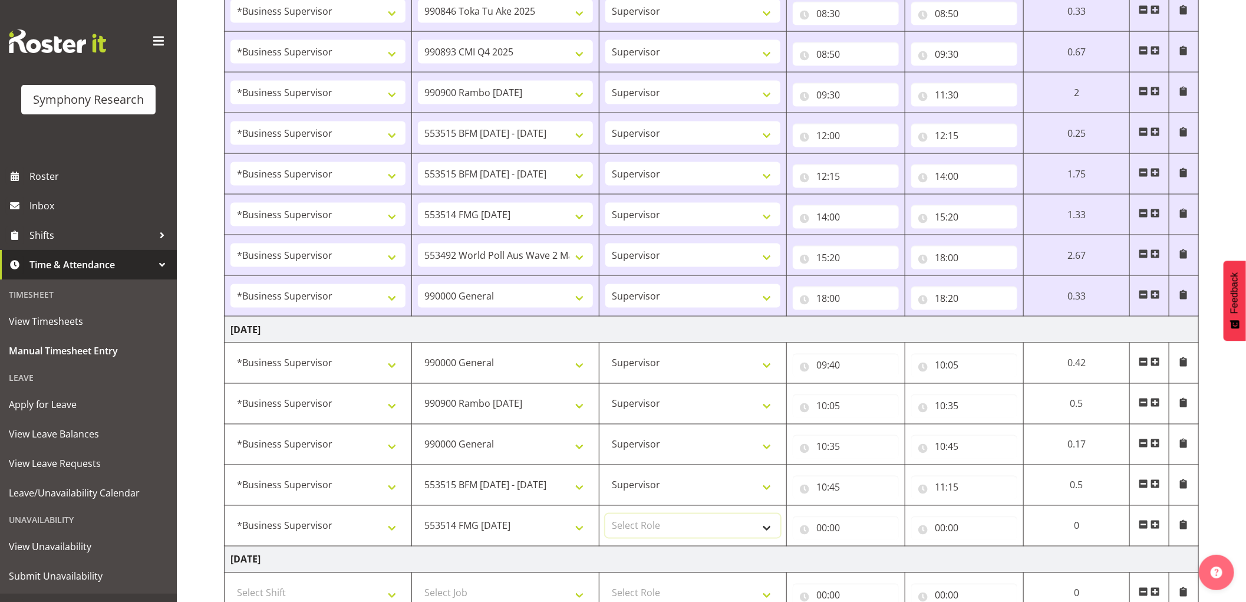
click at [648, 535] on select "Select Role Supervisor Interviewing Briefing" at bounding box center [692, 526] width 175 height 24
select select "45"
click at [605, 516] on select "Select Role Supervisor Interviewing Briefing" at bounding box center [692, 526] width 175 height 24
select select
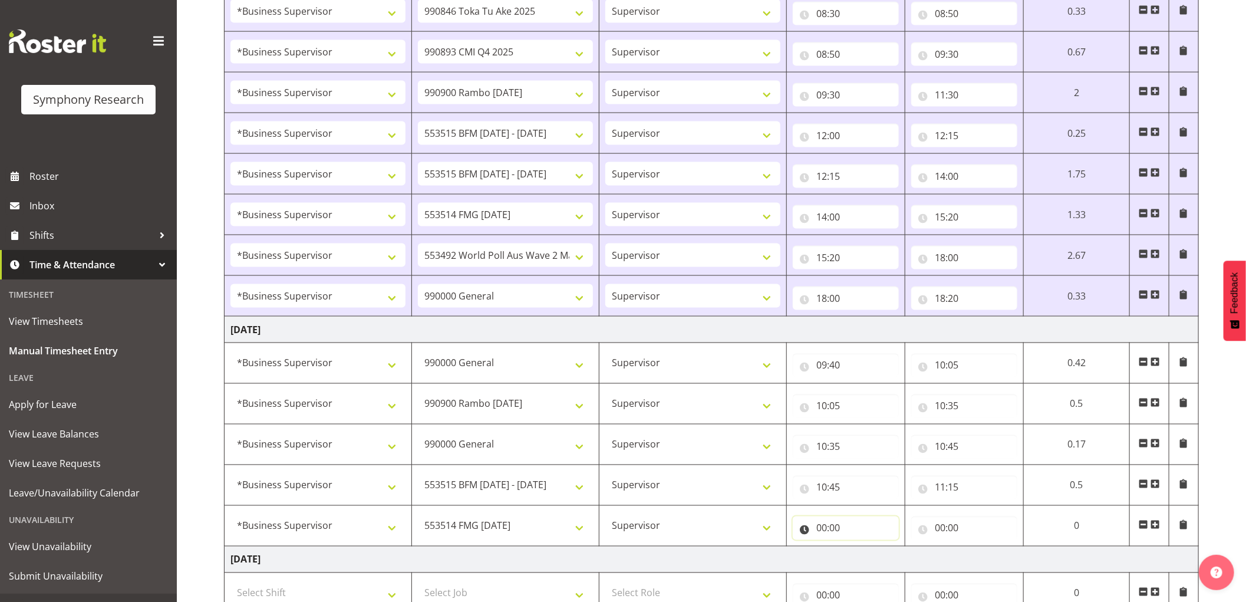
click at [819, 532] on input "00:00" at bounding box center [846, 528] width 106 height 24
click at [877, 561] on select "00 01 02 03 04 05 06 07 08 09 10 11 12 13 14 15 16 17 18 19 20 21 22 23" at bounding box center [873, 559] width 27 height 24
select select "11"
click at [860, 549] on select "00 01 02 03 04 05 06 07 08 09 10 11 12 13 14 15 16 17 18 19 20 21 22 23" at bounding box center [873, 559] width 27 height 24
select select
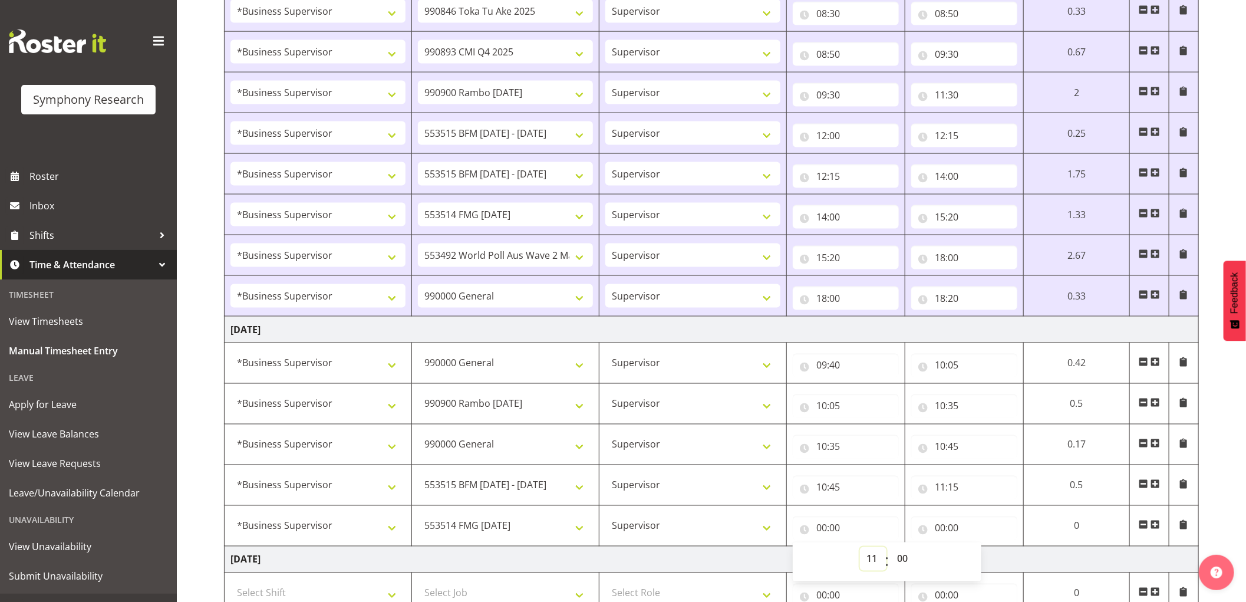
select select
type input "11:00"
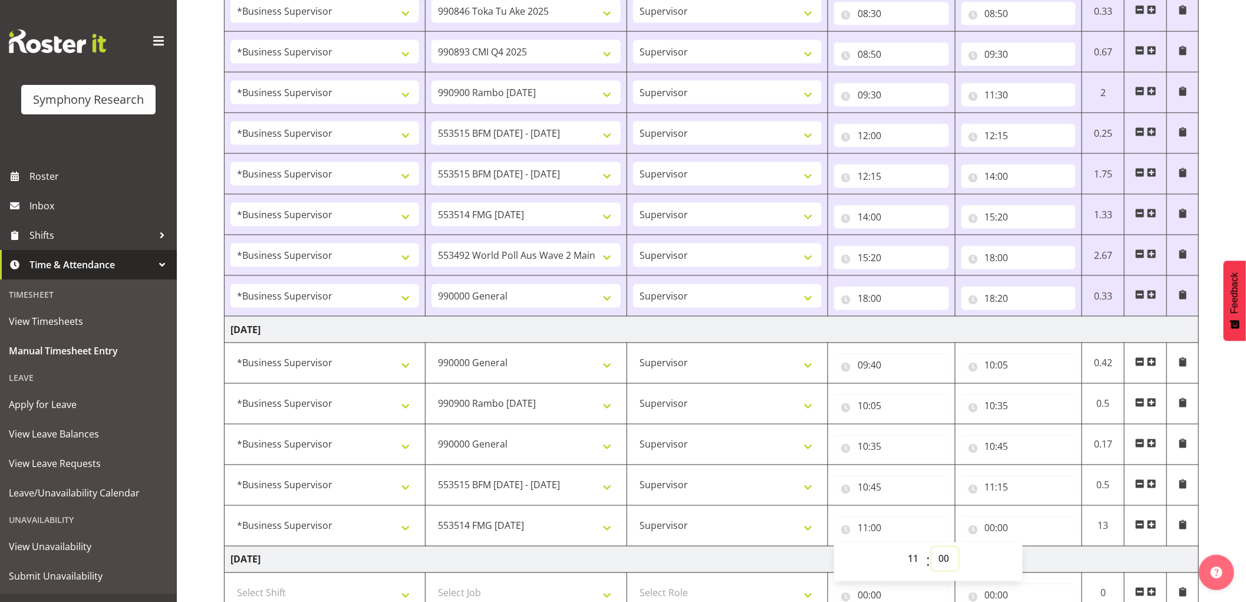
click at [939, 559] on select "00 01 02 03 04 05 06 07 08 09 10 11 12 13 14 15 16 17 18 19 20 21 22 23 24 25 2…" at bounding box center [945, 559] width 27 height 24
select select "15"
click at [932, 549] on select "00 01 02 03 04 05 06 07 08 09 10 11 12 13 14 15 16 17 18 19 20 21 22 23 24 25 2…" at bounding box center [945, 559] width 27 height 24
select select
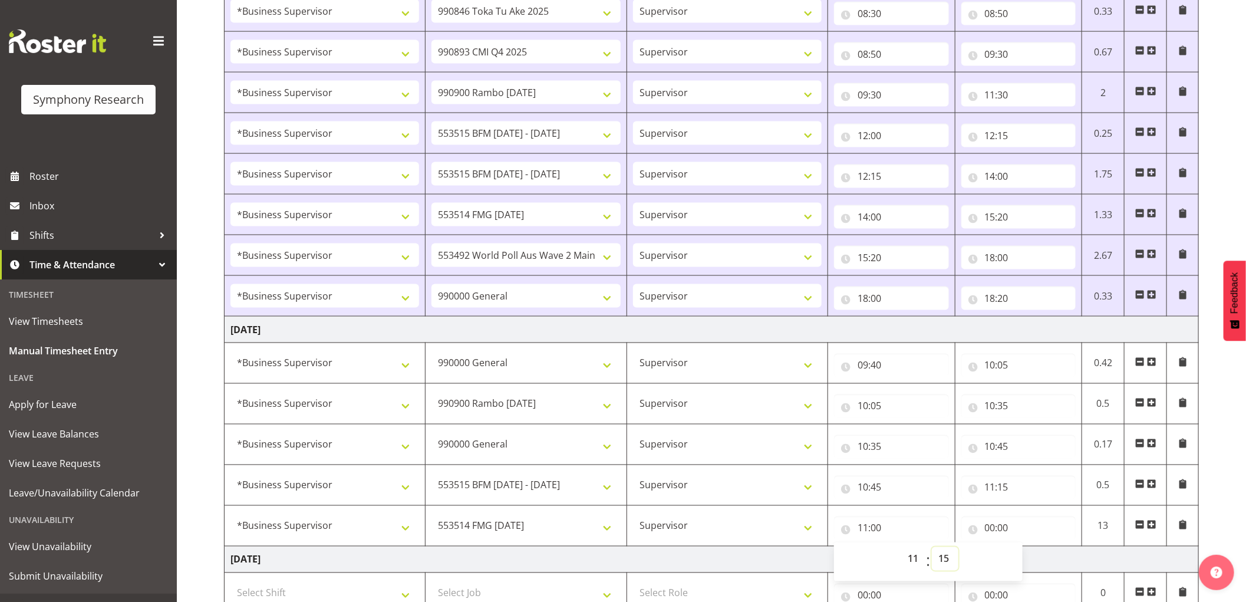
type input "11:15"
click at [1005, 492] on input "11:15" at bounding box center [1018, 488] width 115 height 24
click at [1077, 519] on select "00 01 02 03 04 05 06 07 08 09 10 11 12 13 14 15 16 17 18 19 20 21 22 23 24 25 2…" at bounding box center [1072, 518] width 27 height 24
select select "25"
click at [1059, 508] on select "00 01 02 03 04 05 06 07 08 09 10 11 12 13 14 15 16 17 18 19 20 21 22 23 24 25 2…" at bounding box center [1072, 518] width 27 height 24
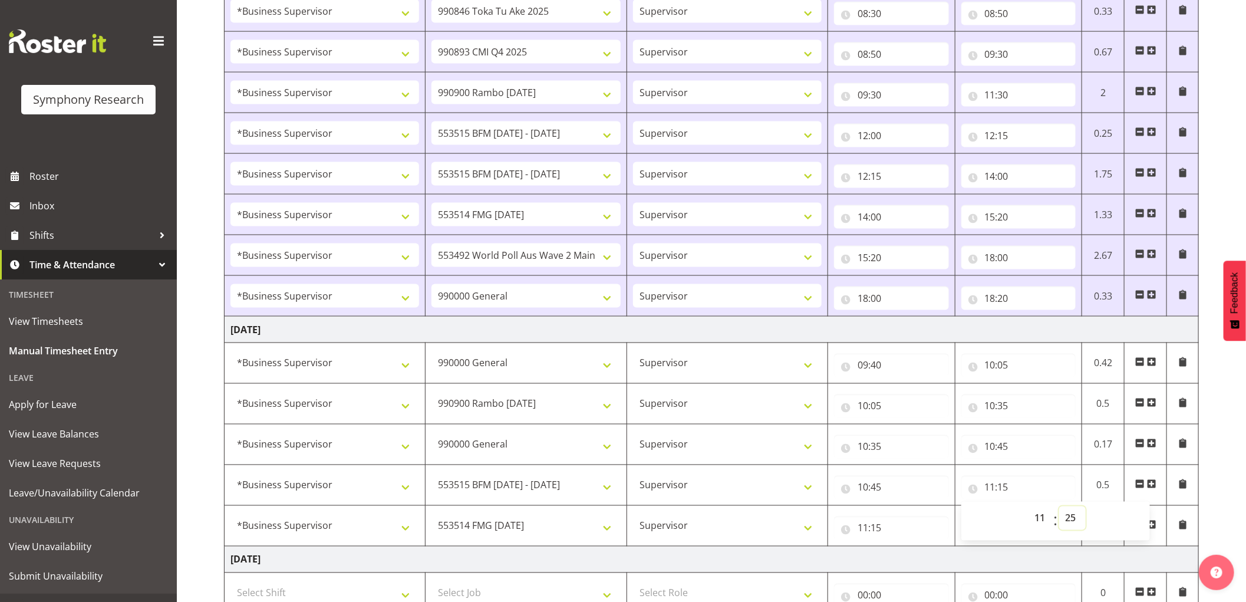
select select
type input "11:25"
click at [878, 529] on input "11:15" at bounding box center [891, 528] width 115 height 24
click at [947, 563] on select "00 01 02 03 04 05 06 07 08 09 10 11 12 13 14 15 16 17 18 19 20 21 22 23 24 25 2…" at bounding box center [945, 559] width 27 height 24
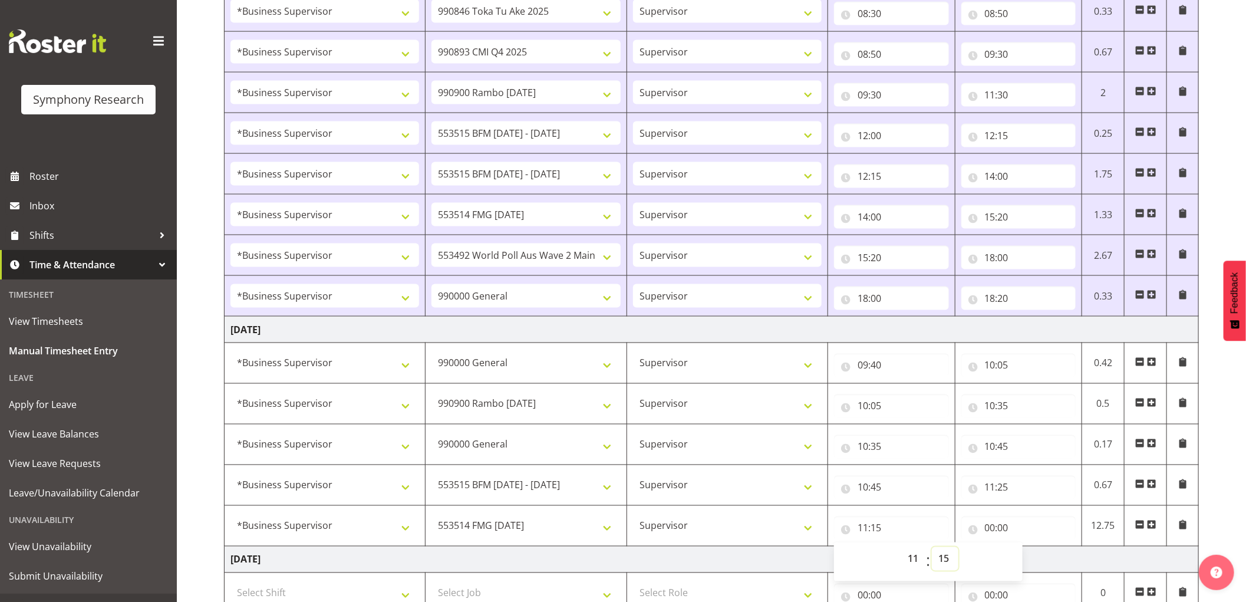
select select "25"
click at [932, 549] on select "00 01 02 03 04 05 06 07 08 09 10 11 12 13 14 15 16 17 18 19 20 21 22 23 24 25 2…" at bounding box center [945, 559] width 27 height 24
select select
type input "11:25"
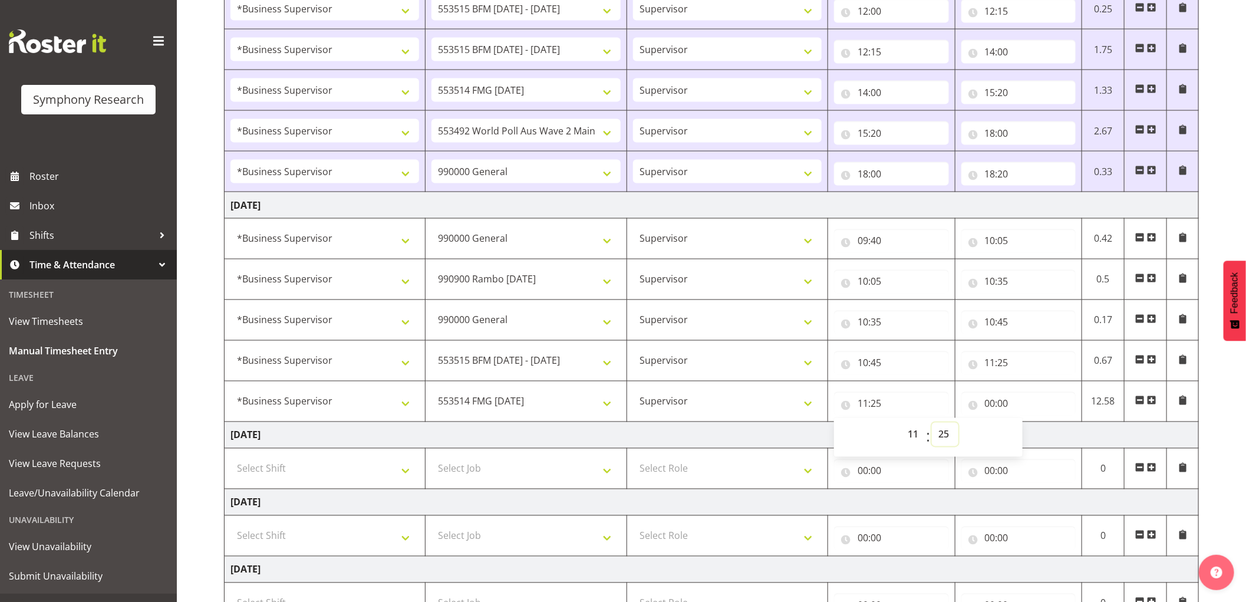
scroll to position [1179, 0]
